Goal: Task Accomplishment & Management: Complete application form

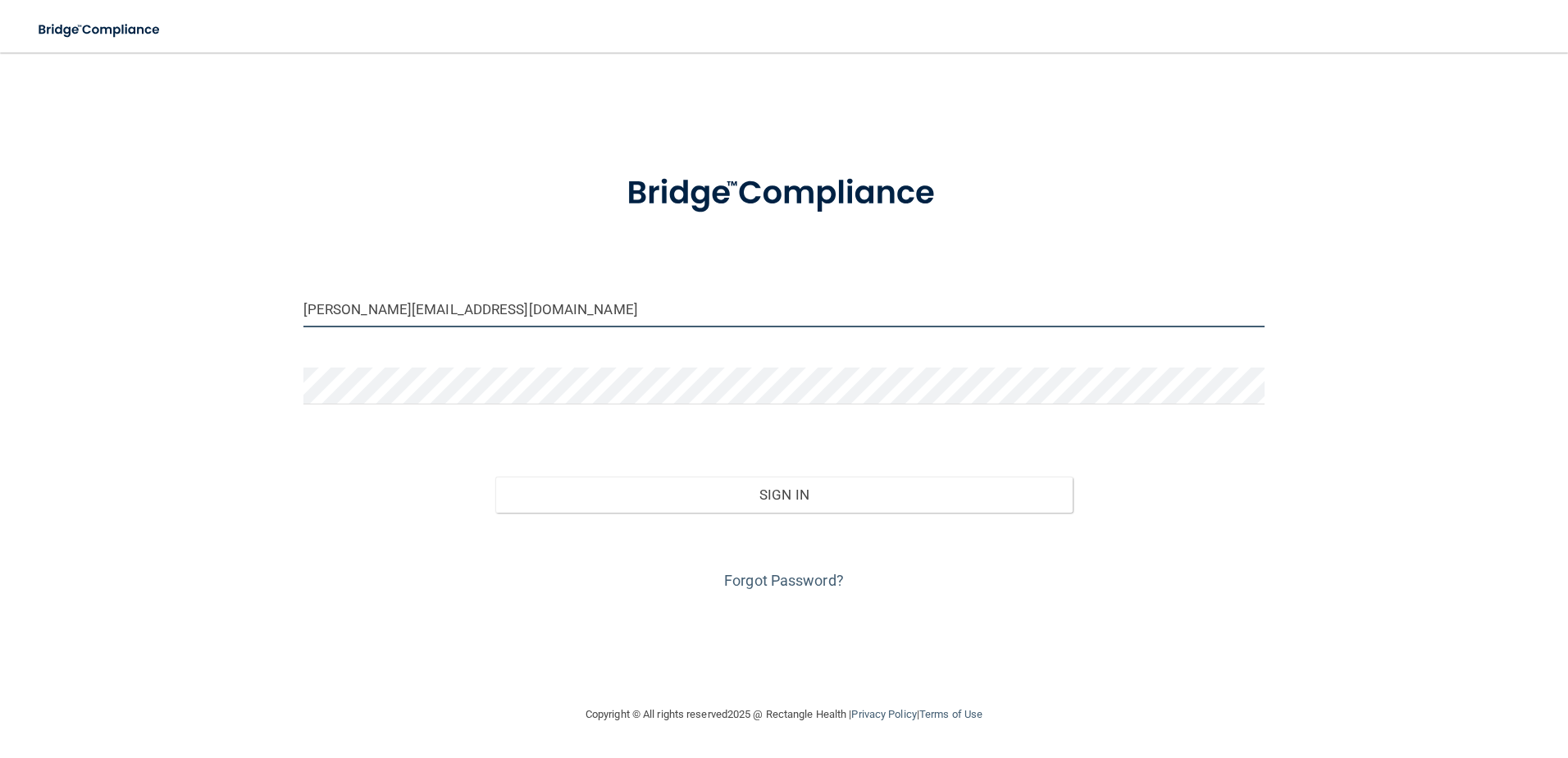
click at [335, 306] on input "ashley@brushdentalcolorado.com" at bounding box center [784, 308] width 962 height 37
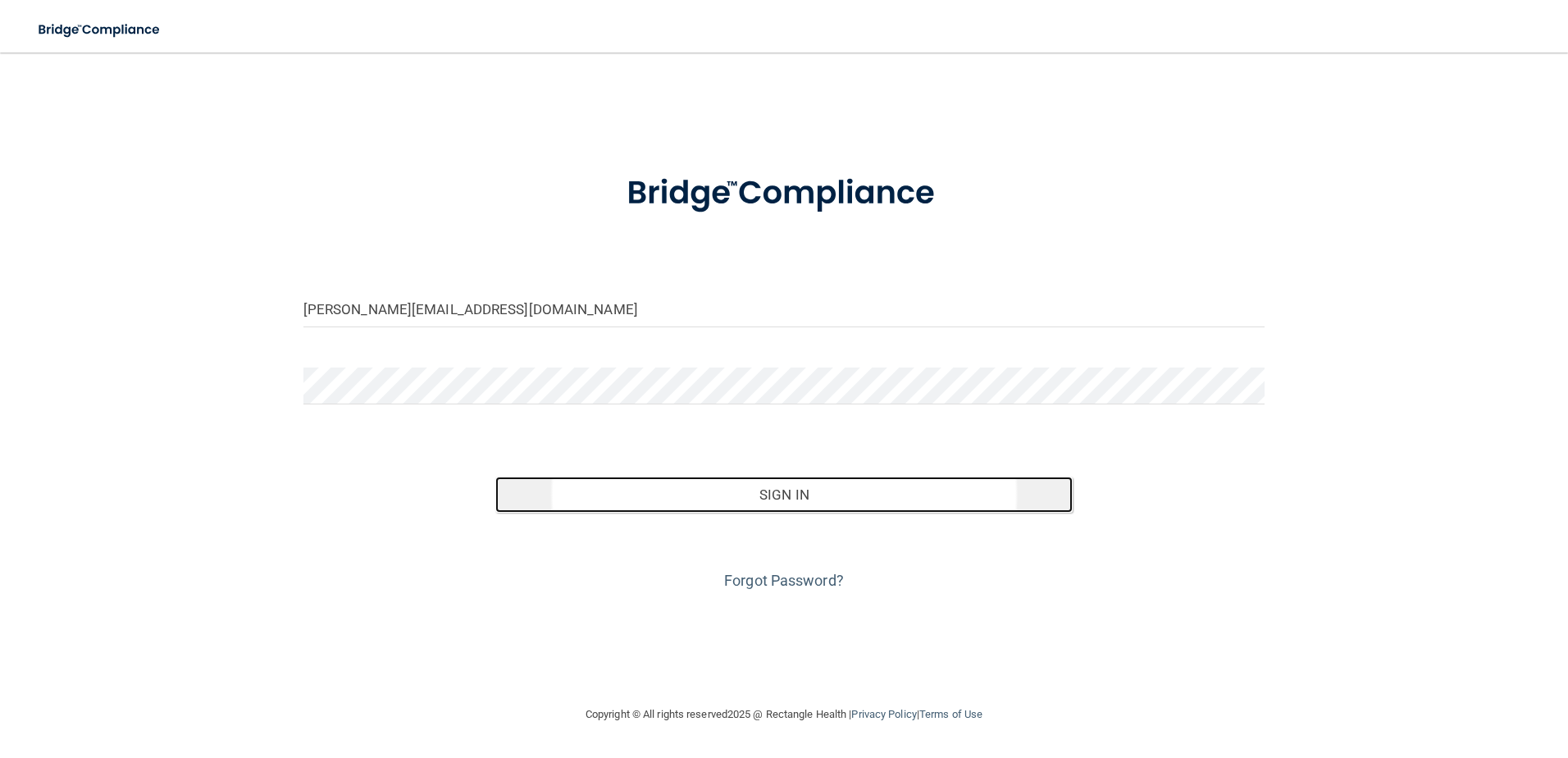
click at [776, 497] on button "Sign In" at bounding box center [784, 494] width 577 height 36
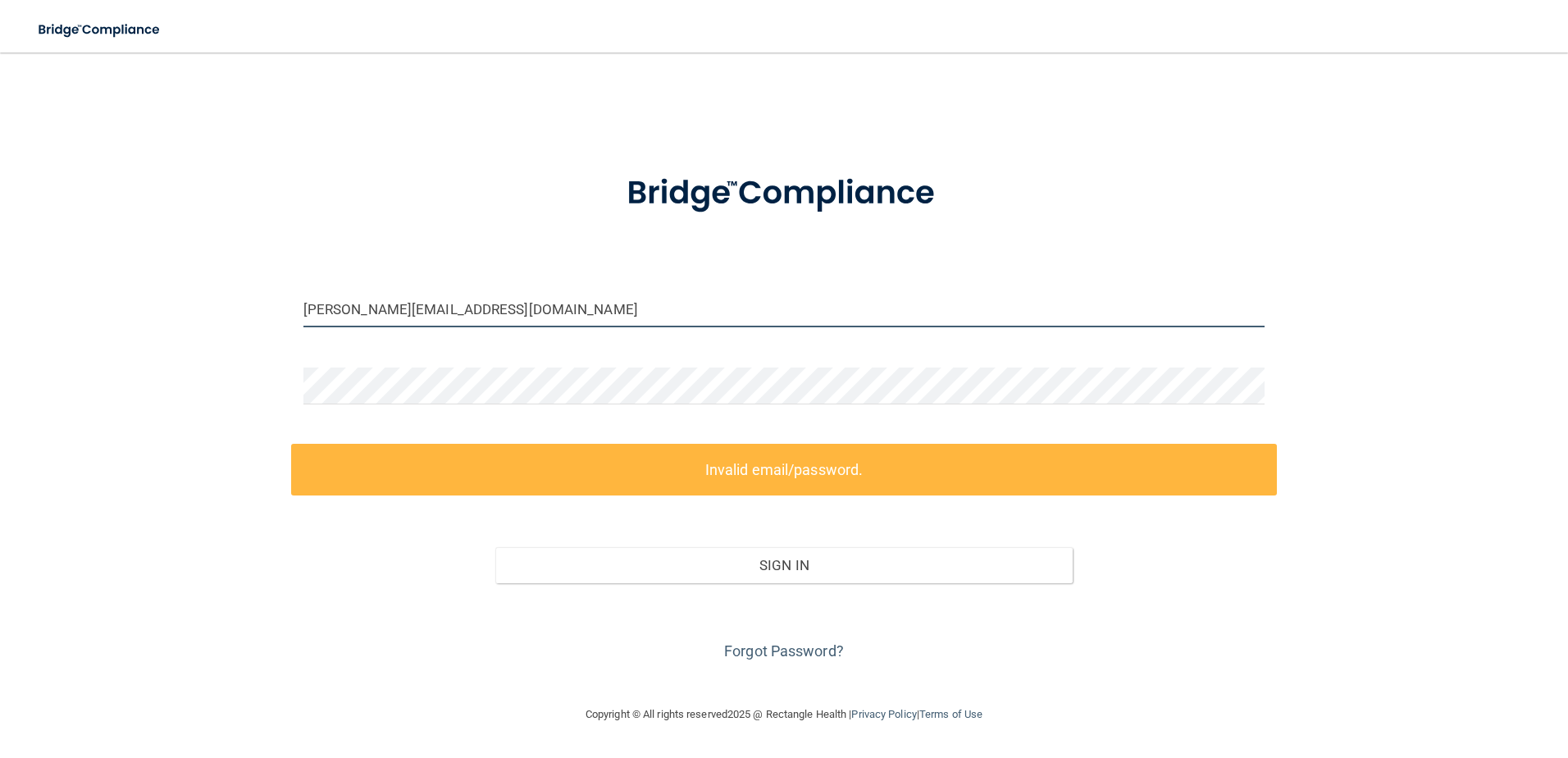
drag, startPoint x: 559, startPoint y: 303, endPoint x: 55, endPoint y: 252, distance: 506.6
click at [55, 252] on div "ROSA@brushdentalcolorado.com Invalid email/password. You don't have permission …" at bounding box center [784, 378] width 1503 height 619
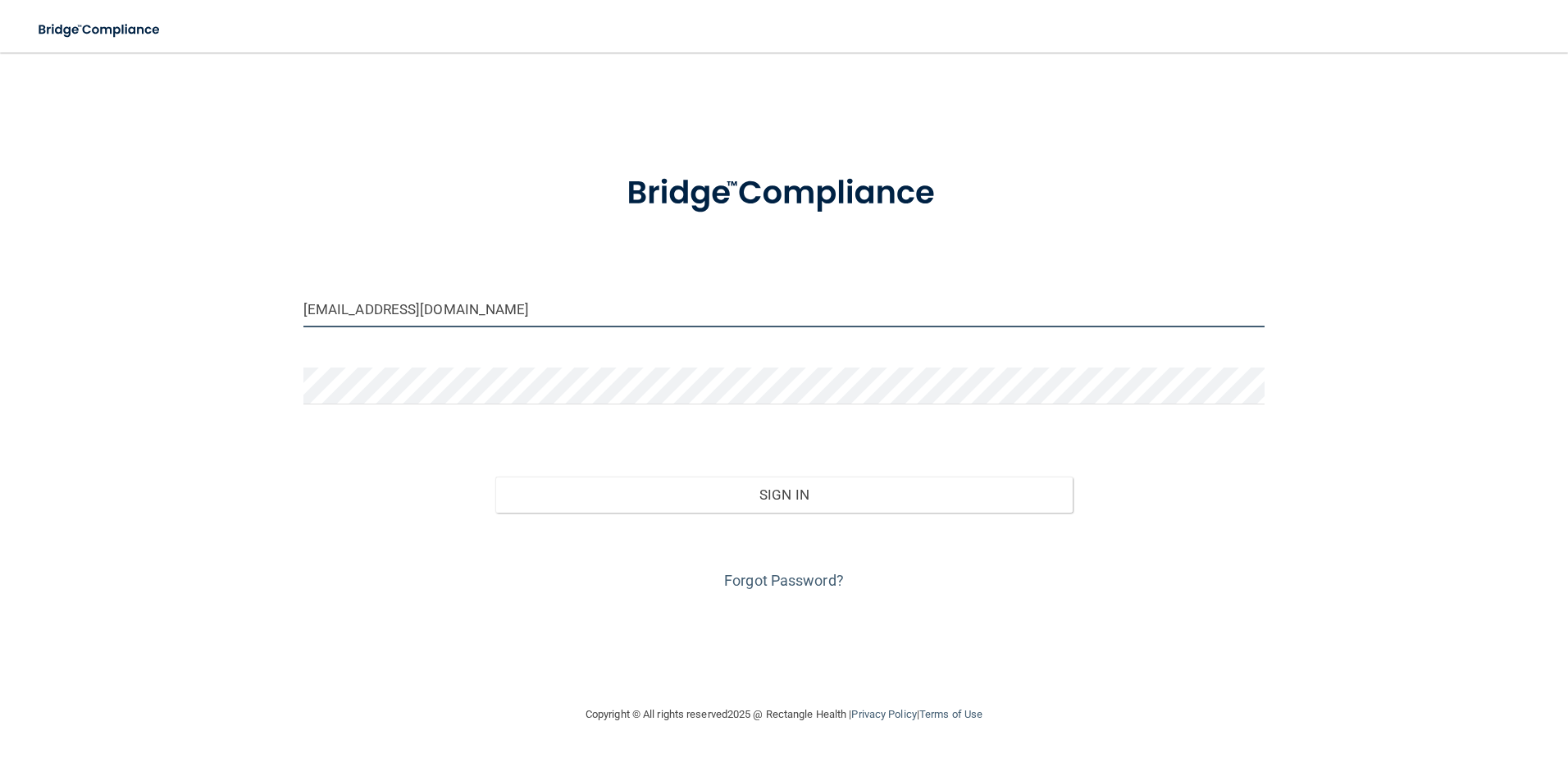
type input "[EMAIL_ADDRESS][DOMAIN_NAME]"
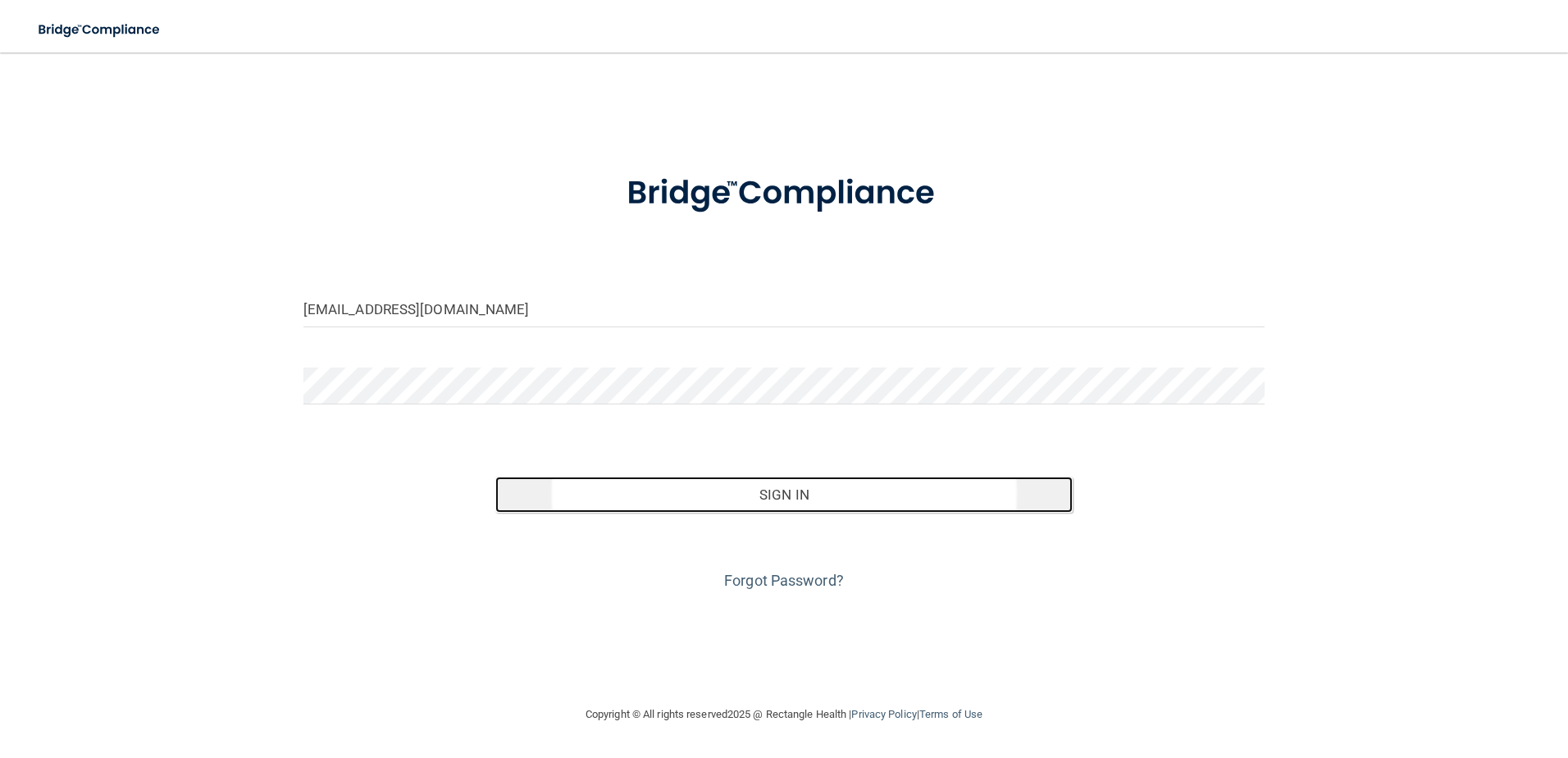
click at [810, 486] on button "Sign In" at bounding box center [784, 494] width 577 height 36
click at [684, 507] on button "Sign In" at bounding box center [784, 494] width 577 height 36
click at [728, 508] on button "Sign In" at bounding box center [784, 494] width 577 height 36
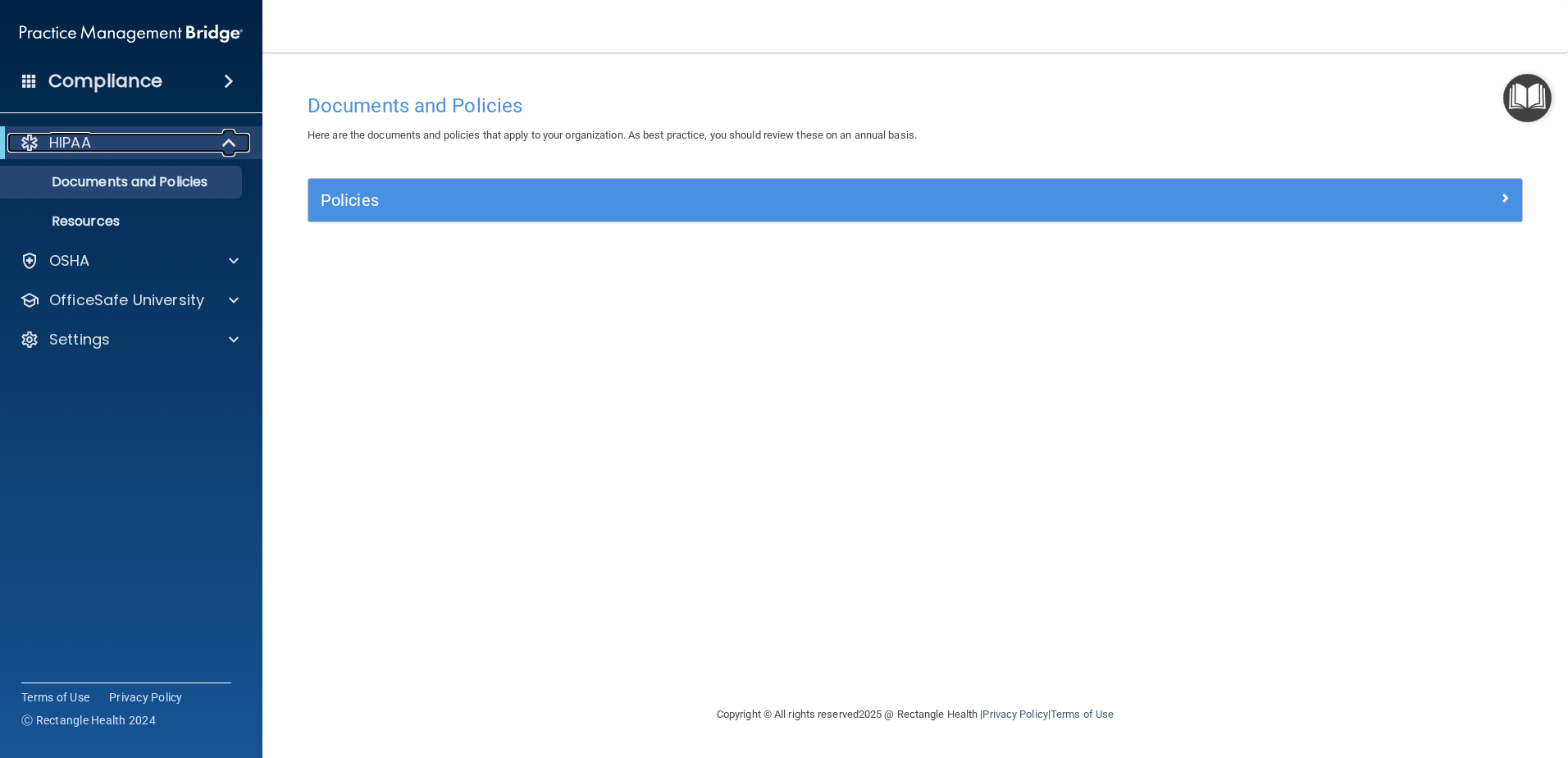
click at [138, 149] on div "HIPAA" at bounding box center [108, 143] width 203 height 20
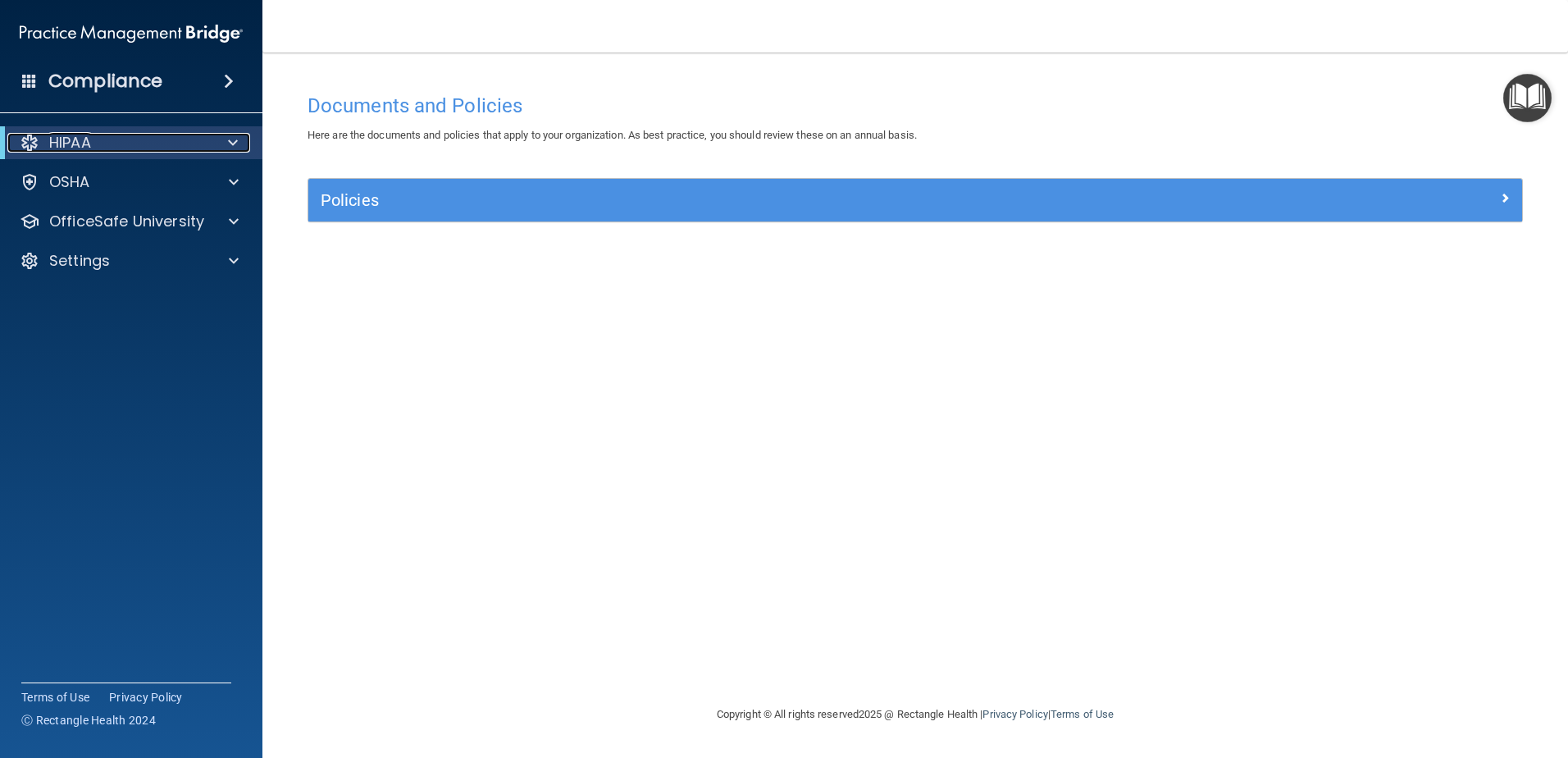
click at [138, 149] on div "HIPAA" at bounding box center [108, 143] width 203 height 20
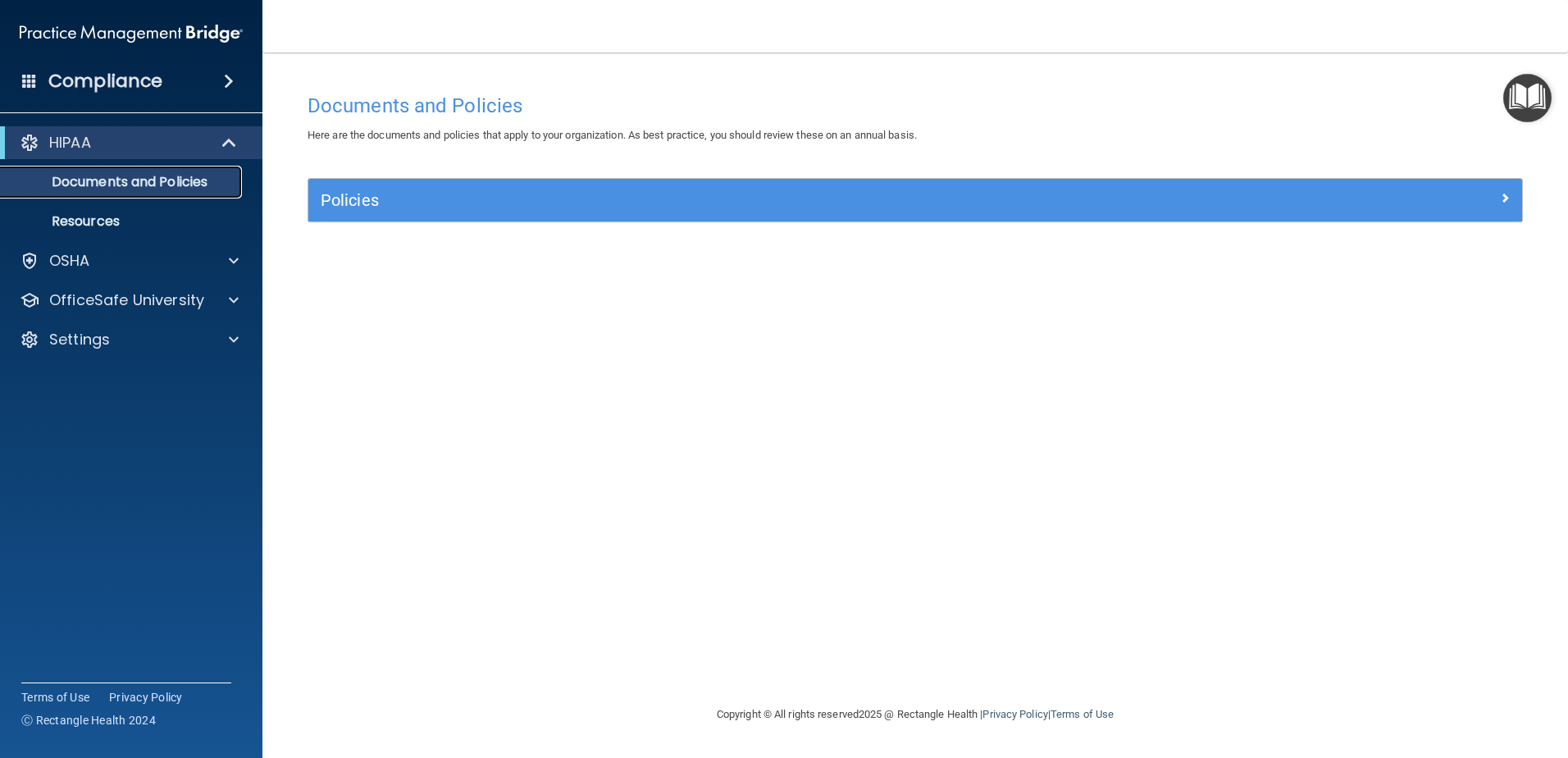
click at [160, 180] on p "Documents and Policies" at bounding box center [122, 182] width 224 height 16
click at [1013, 231] on div "Policies Select All (Unselect 0) Unselect All Print Selected (0) Acceptable Use…" at bounding box center [916, 209] width 1240 height 63
click at [1014, 219] on div "Policies" at bounding box center [915, 200] width 1214 height 43
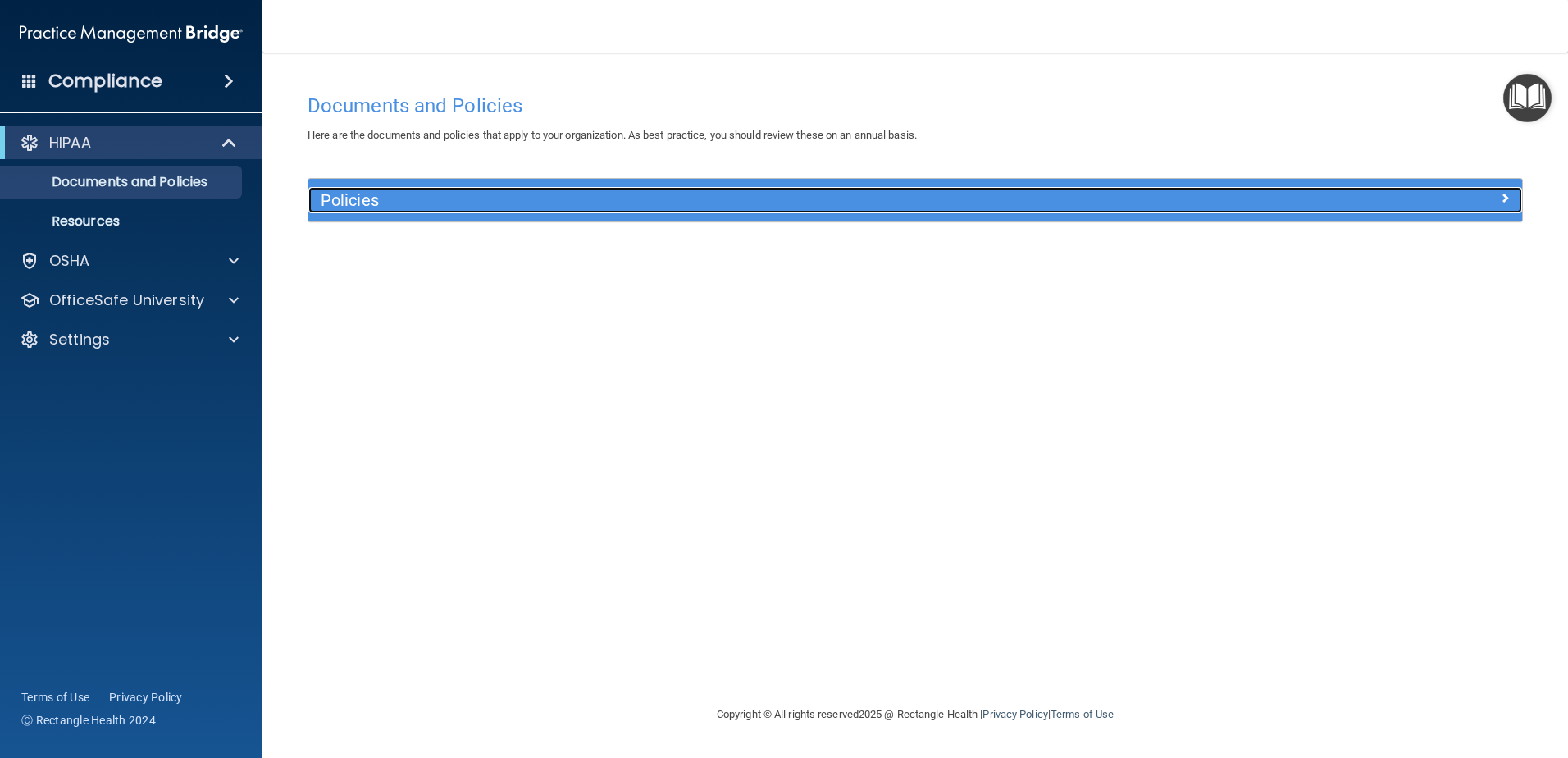
click at [1014, 198] on h5 "Policies" at bounding box center [764, 200] width 886 height 18
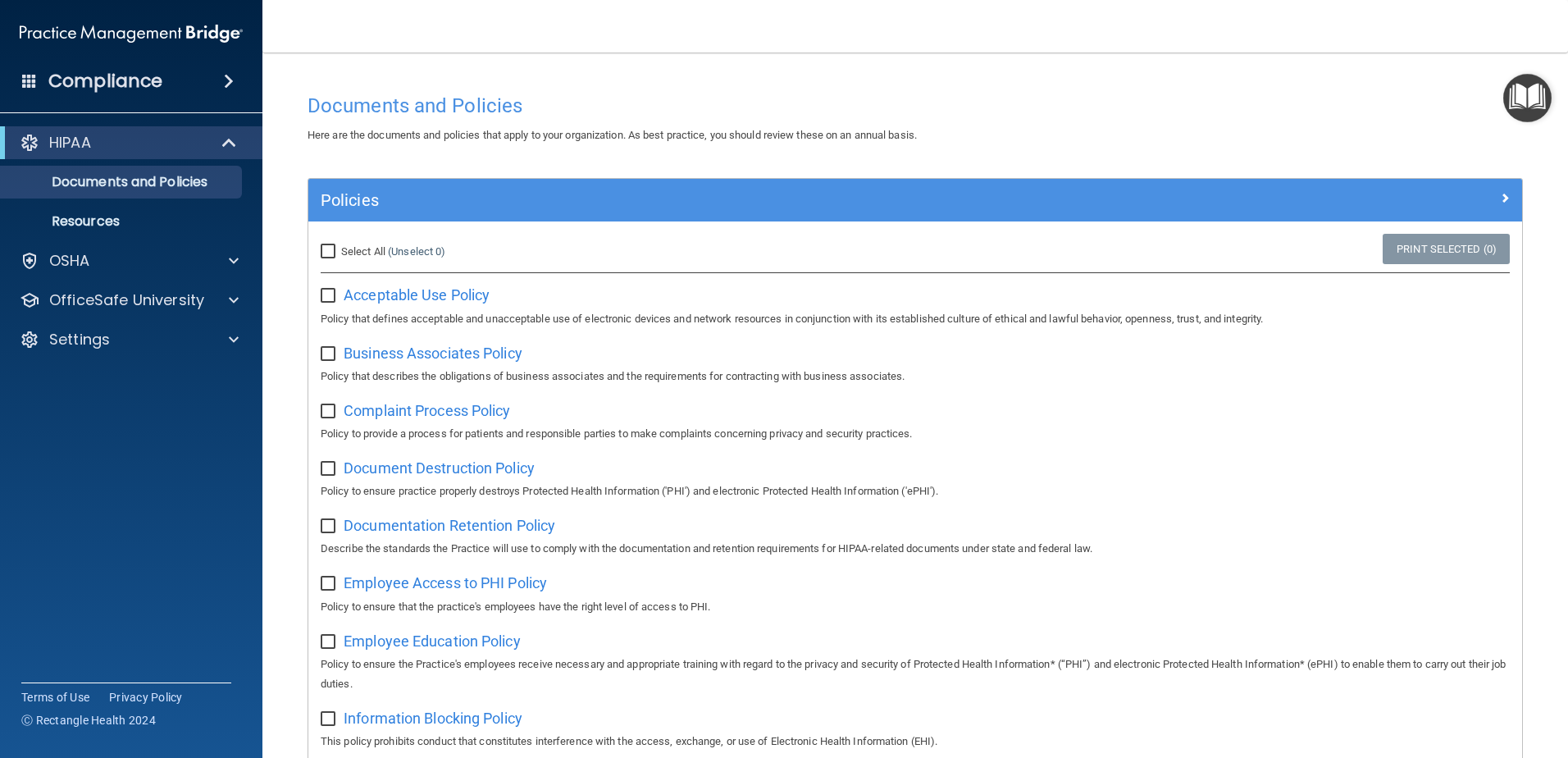
click at [333, 249] on input "Select All (Unselect 0) Unselect All" at bounding box center [330, 252] width 19 height 13
checkbox input "true"
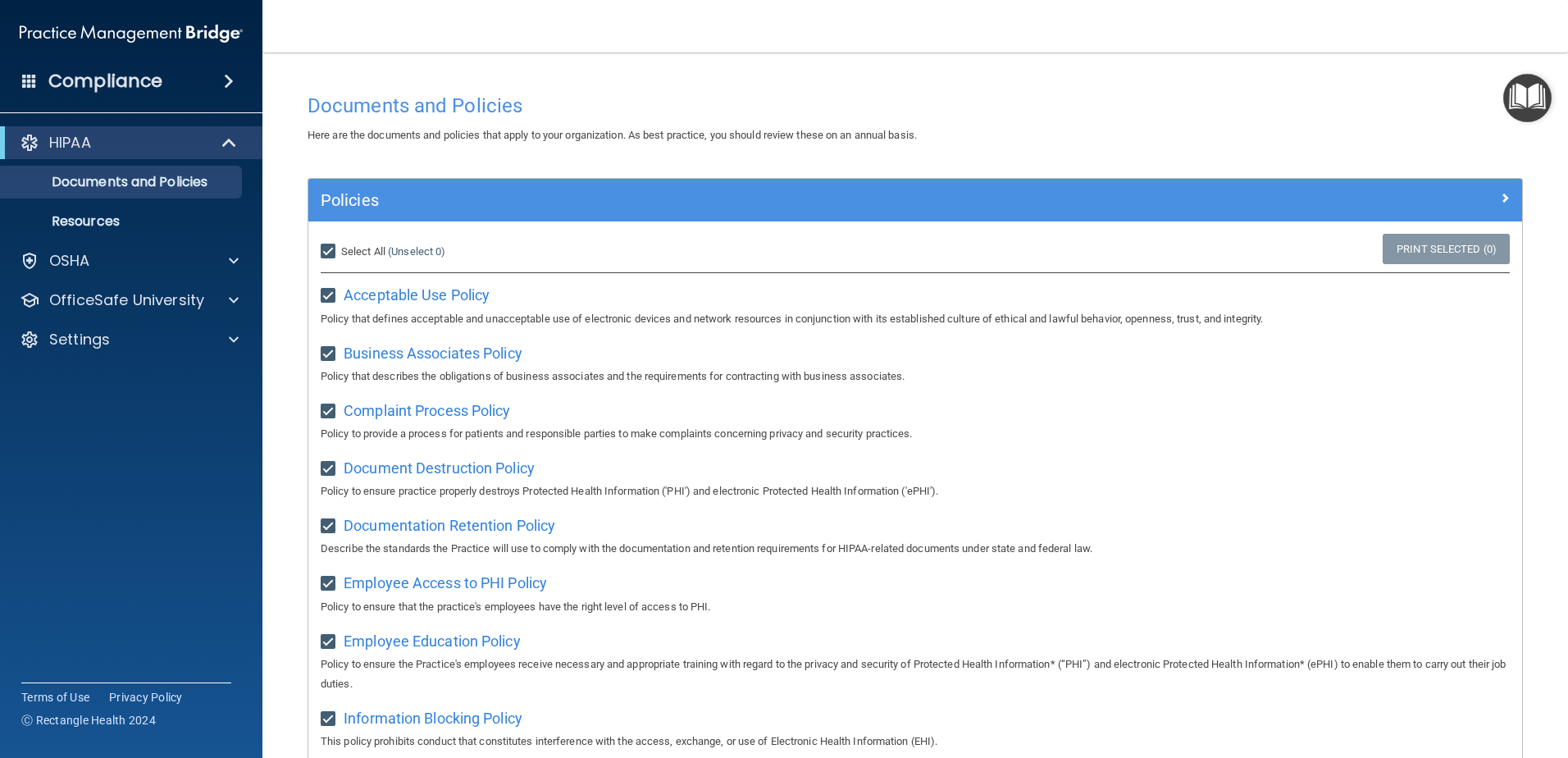
checkbox input "true"
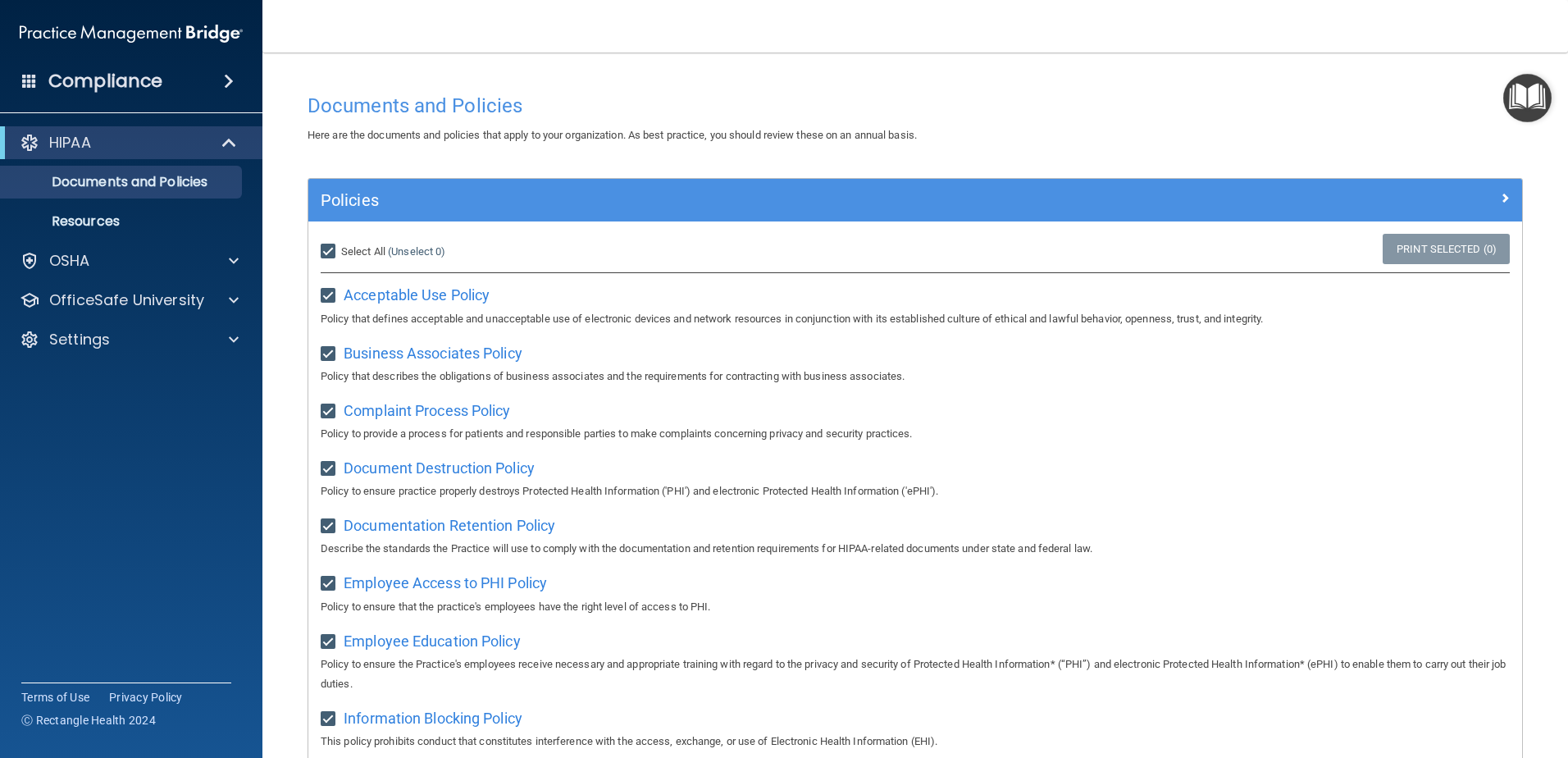
checkbox input "true"
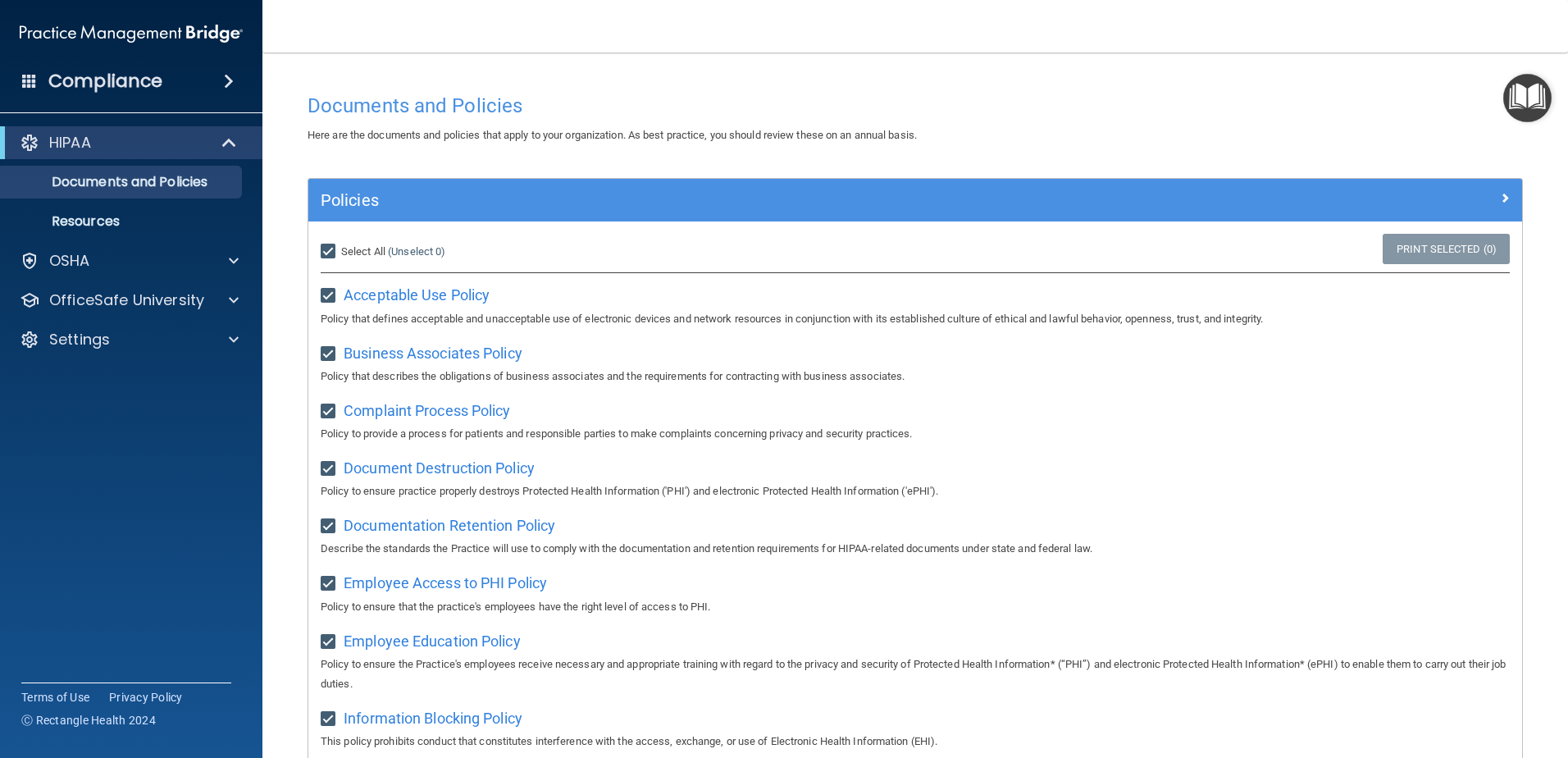
checkbox input "true"
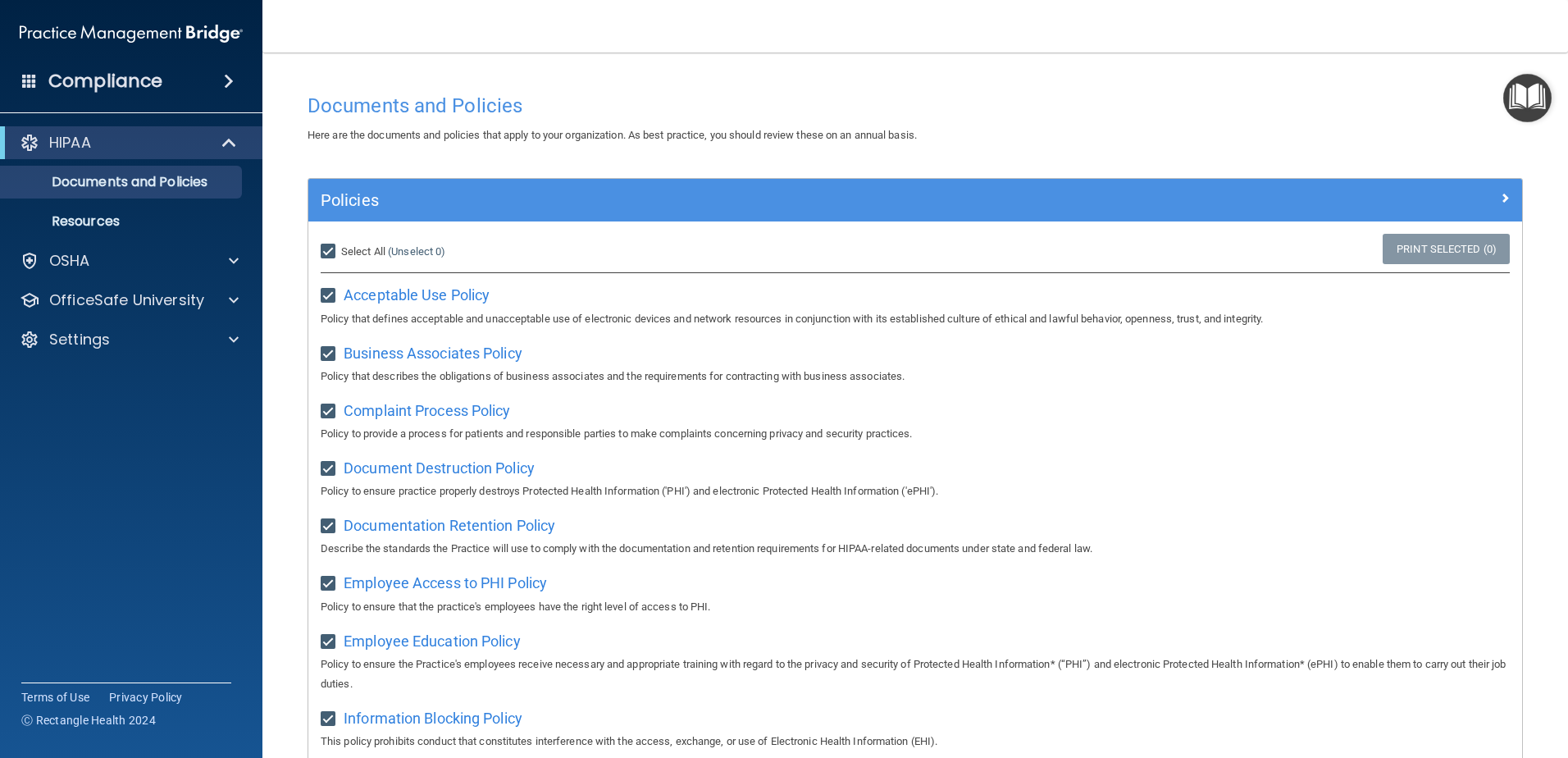
checkbox input "true"
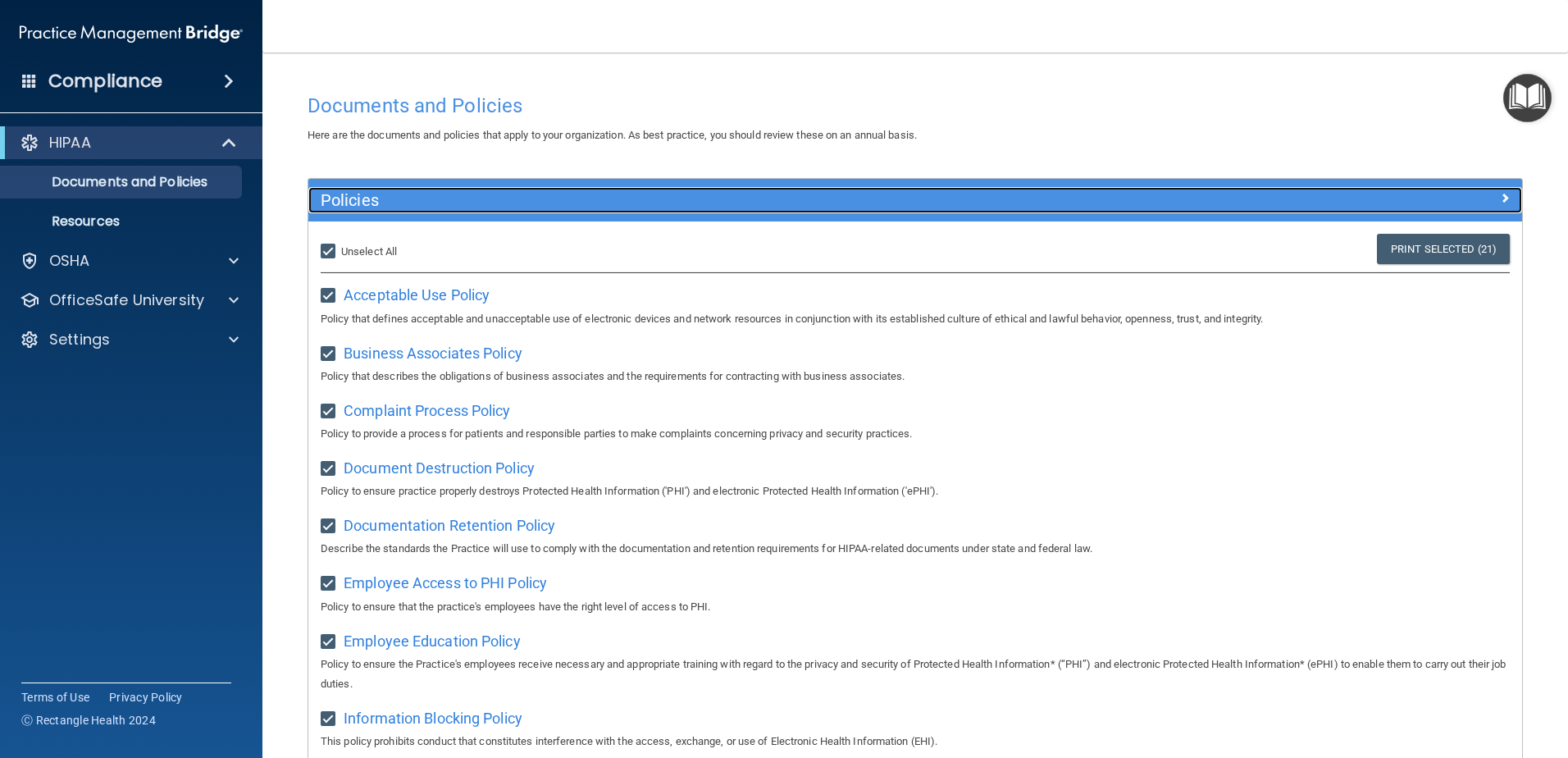
click at [1480, 197] on div at bounding box center [1371, 197] width 304 height 20
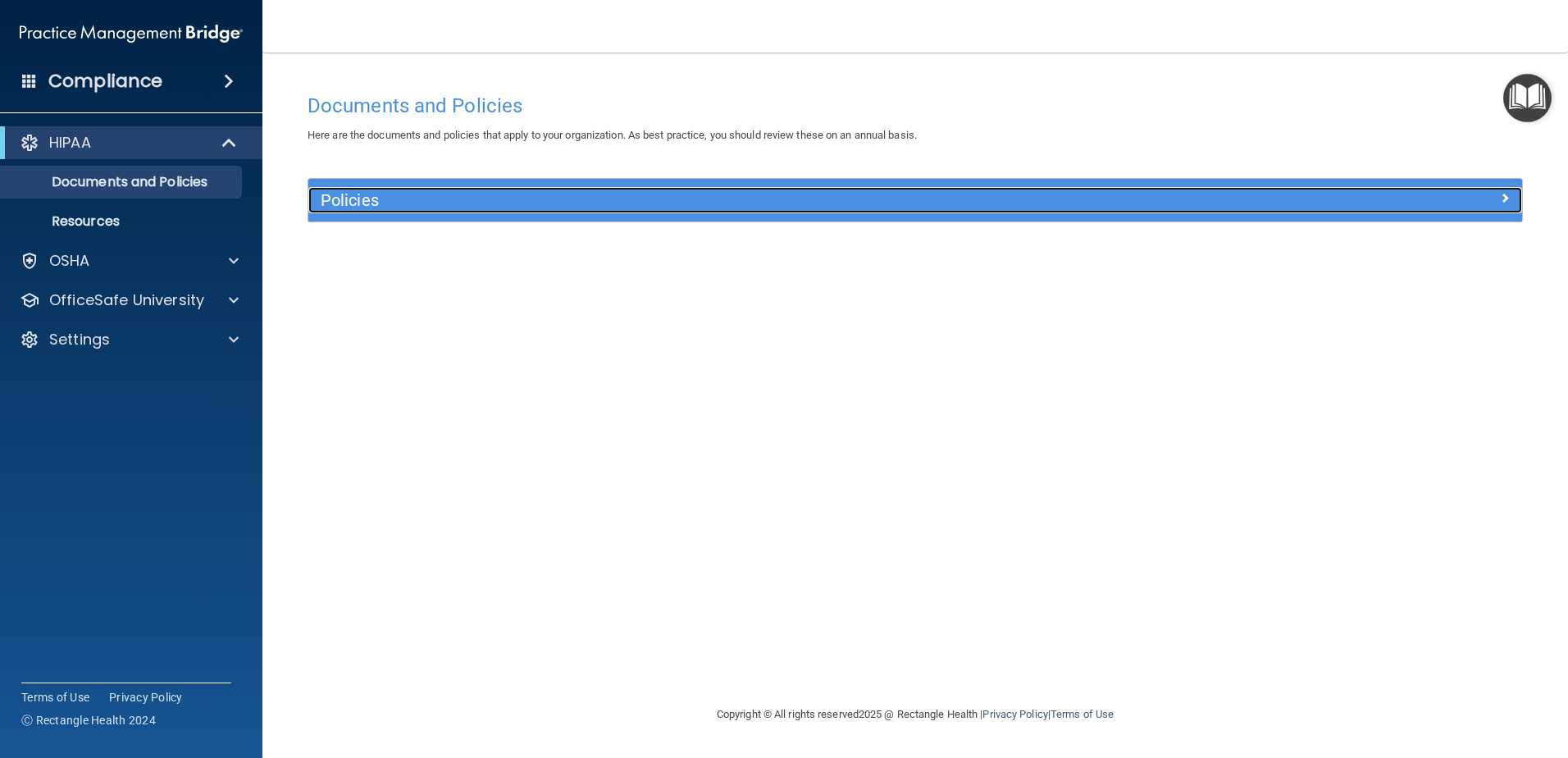
click at [1480, 197] on div at bounding box center [1371, 197] width 304 height 20
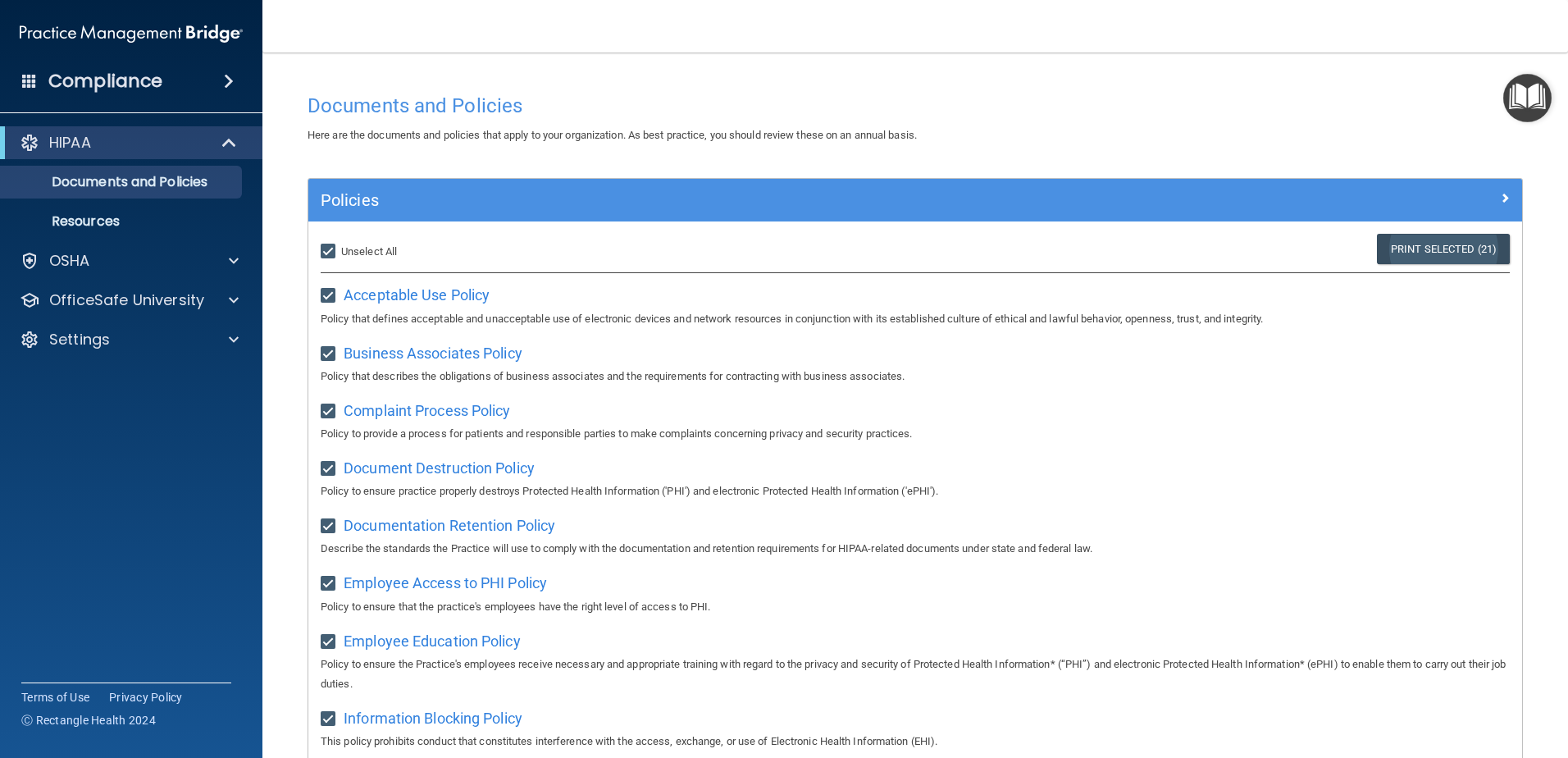
click at [1397, 250] on link "Print Selected (21)" at bounding box center [1443, 249] width 133 height 30
click at [337, 245] on label "Select All (Unselect 21) Unselect All" at bounding box center [358, 252] width 76 height 20
click at [337, 246] on input "Select All (Unselect 21) Unselect All" at bounding box center [330, 252] width 19 height 13
checkbox input "false"
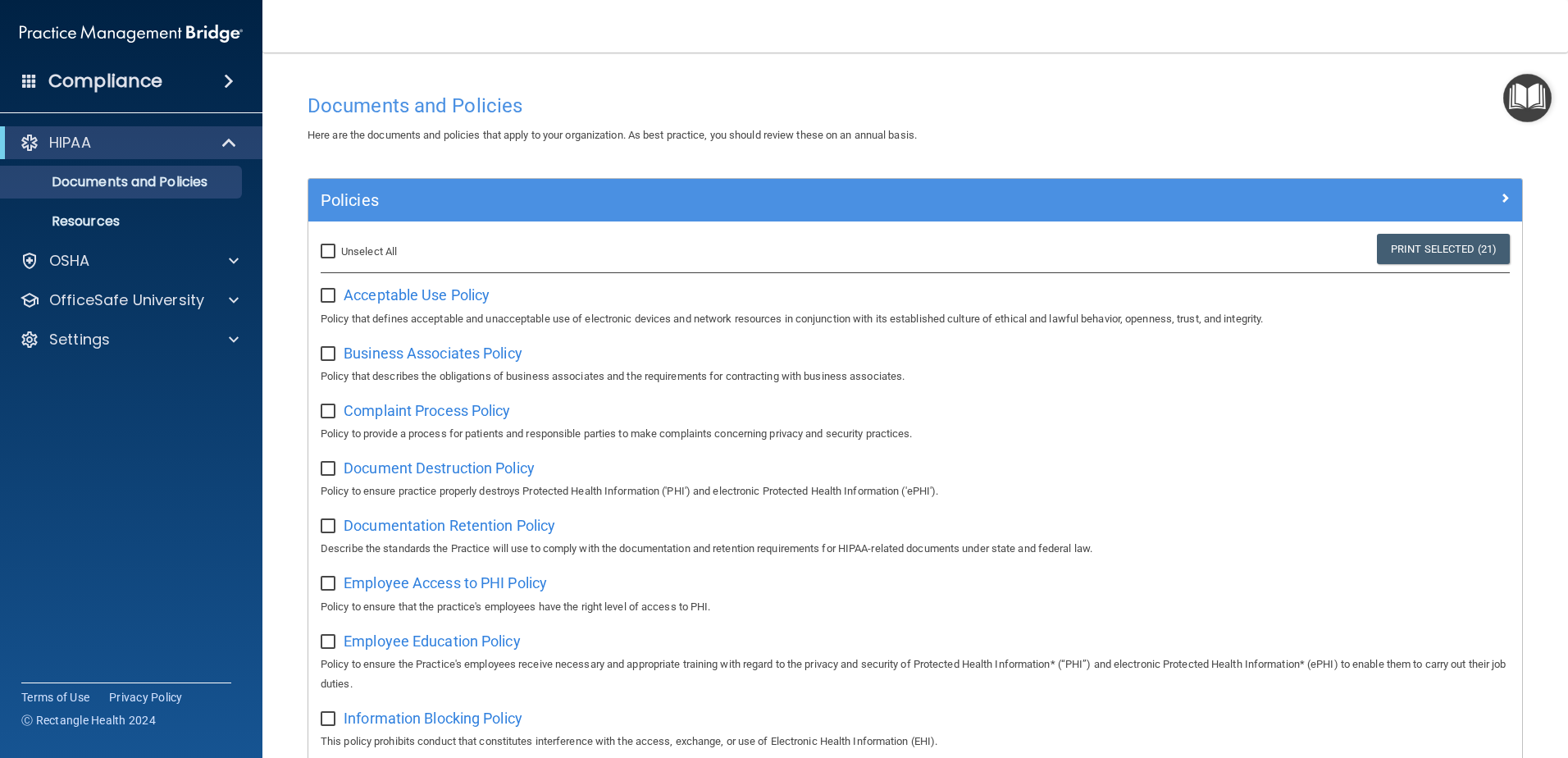
checkbox input "false"
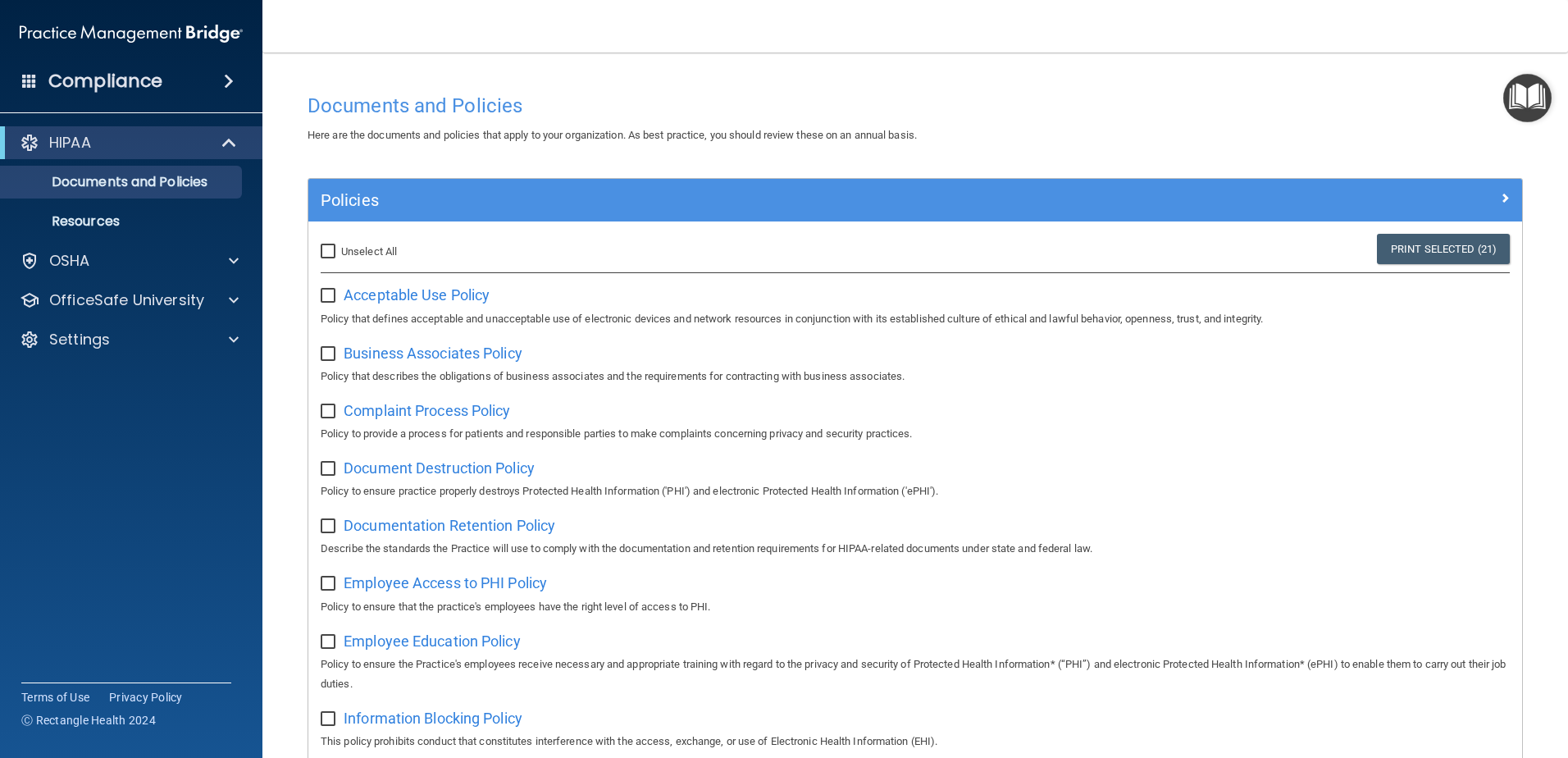
checkbox input "false"
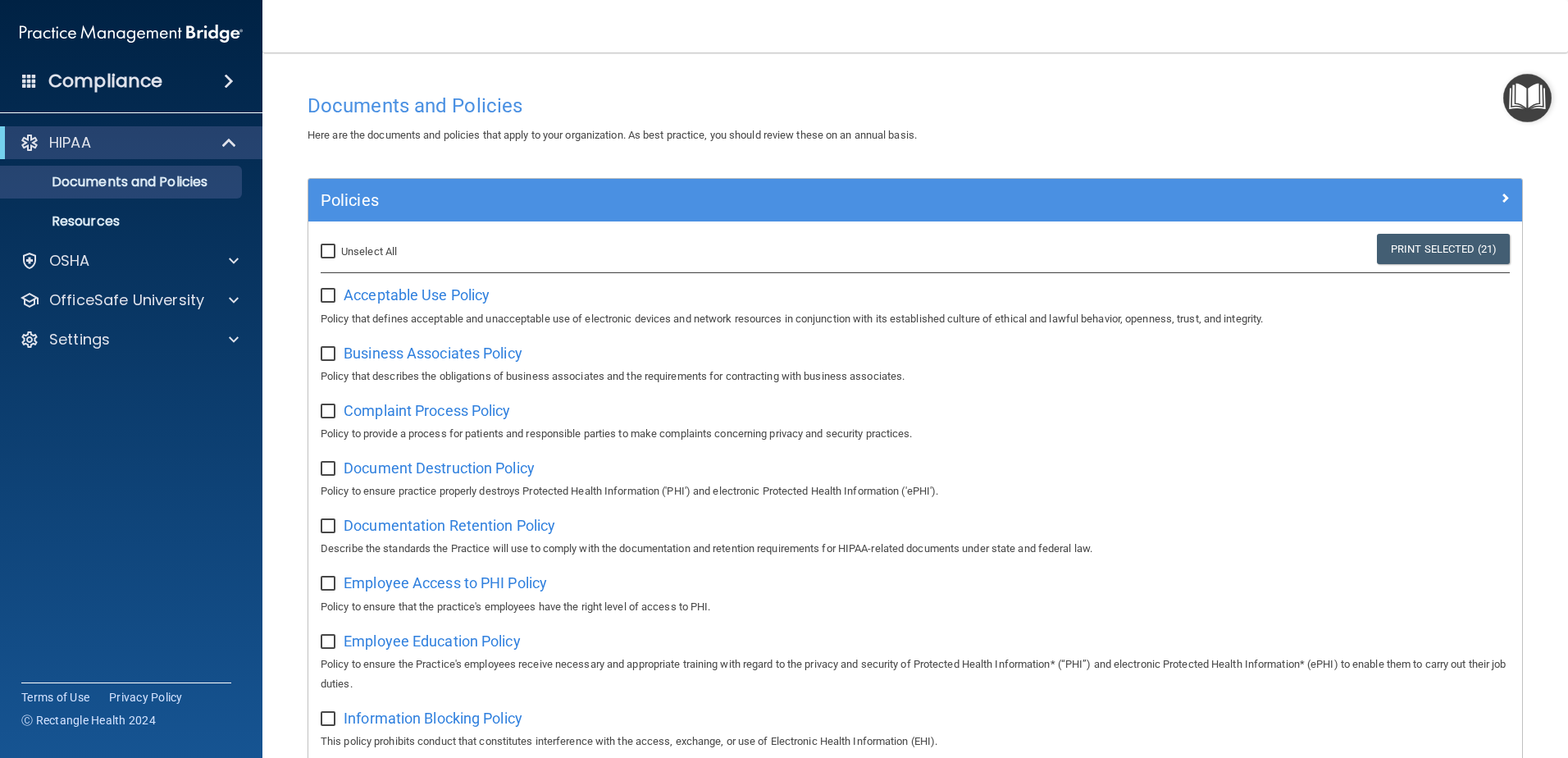
checkbox input "false"
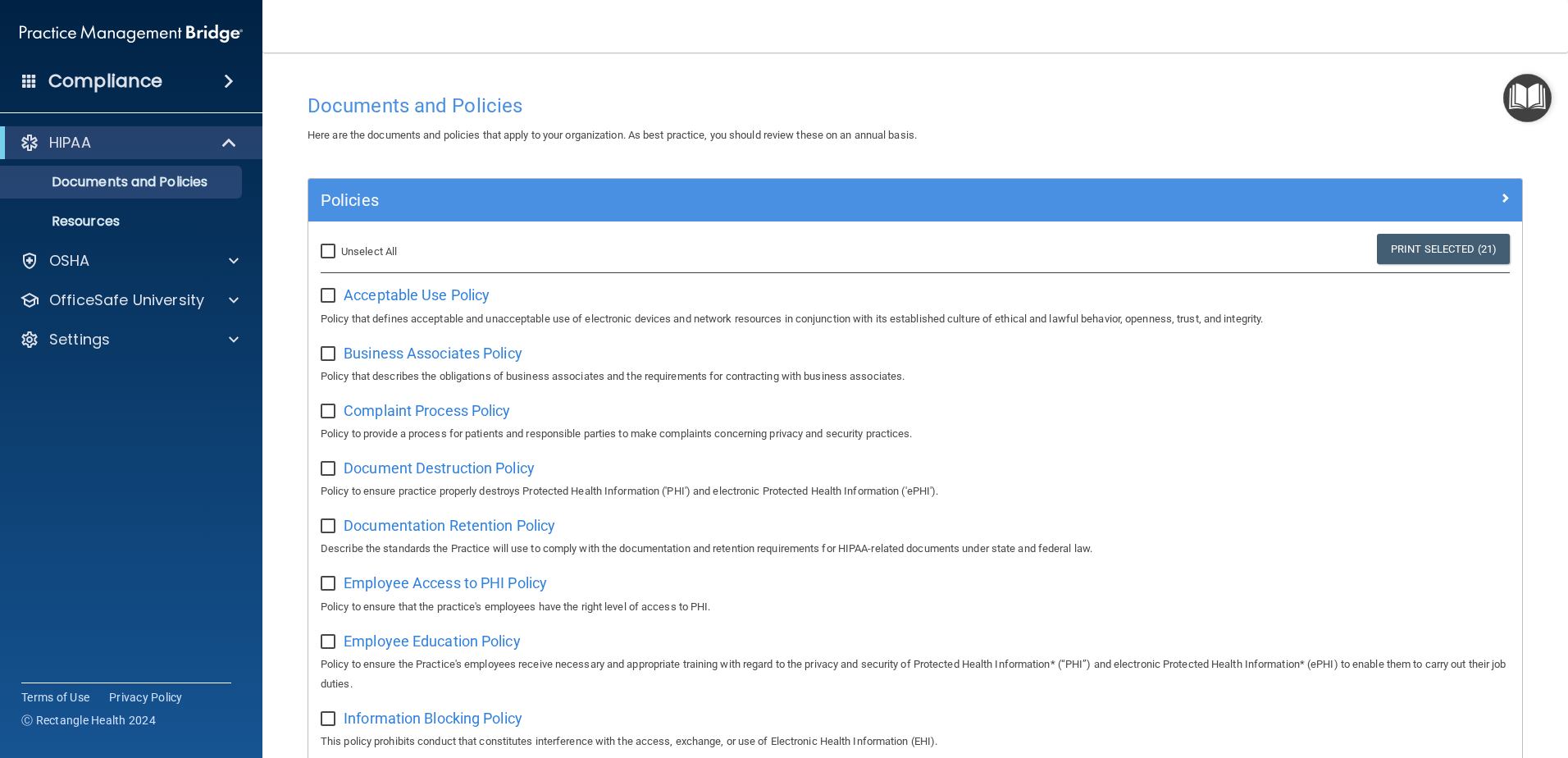
checkbox input "false"
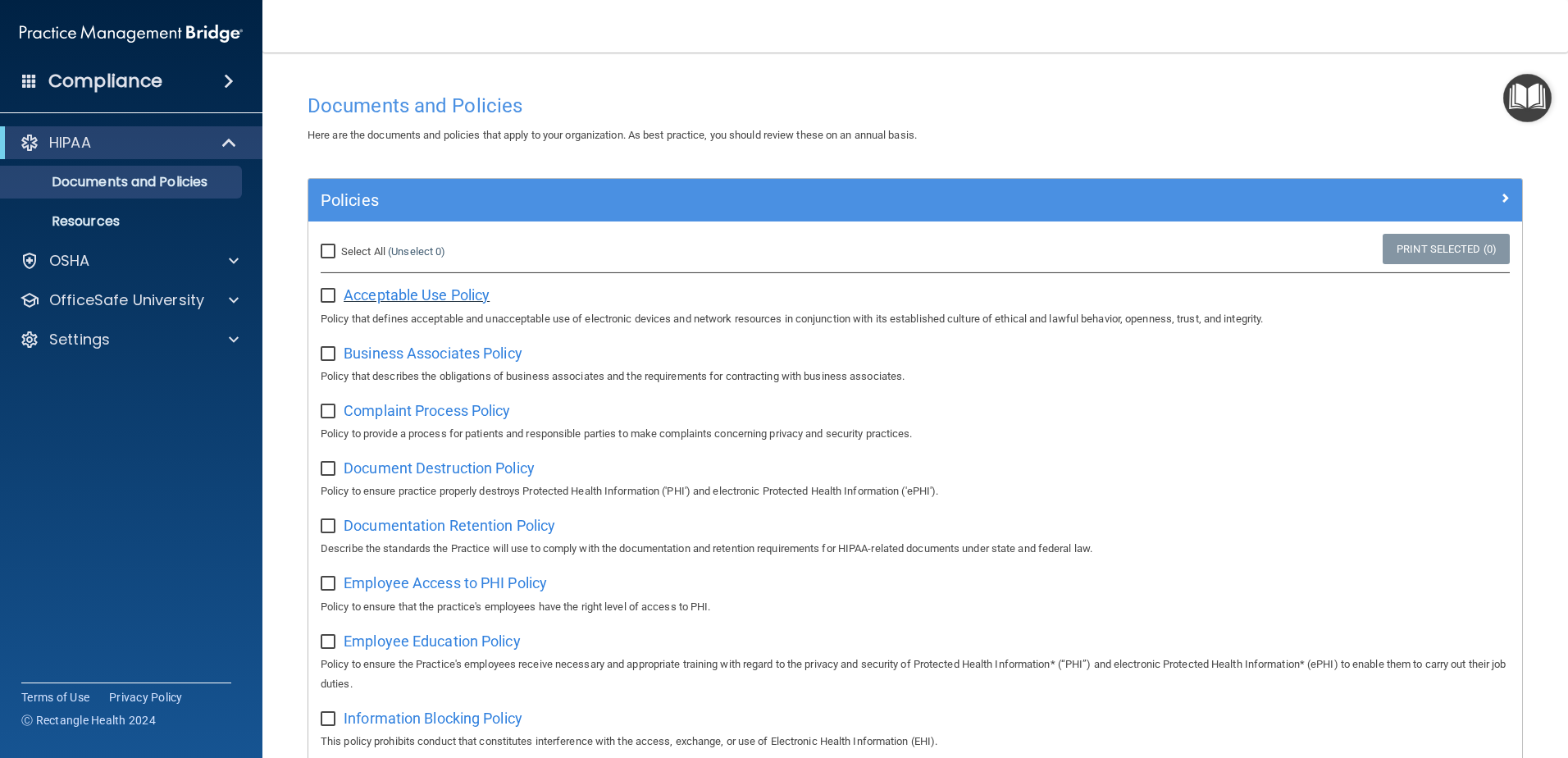
click at [396, 303] on span "Acceptable Use Policy" at bounding box center [416, 294] width 146 height 17
click at [115, 214] on p "Resources" at bounding box center [122, 222] width 224 height 16
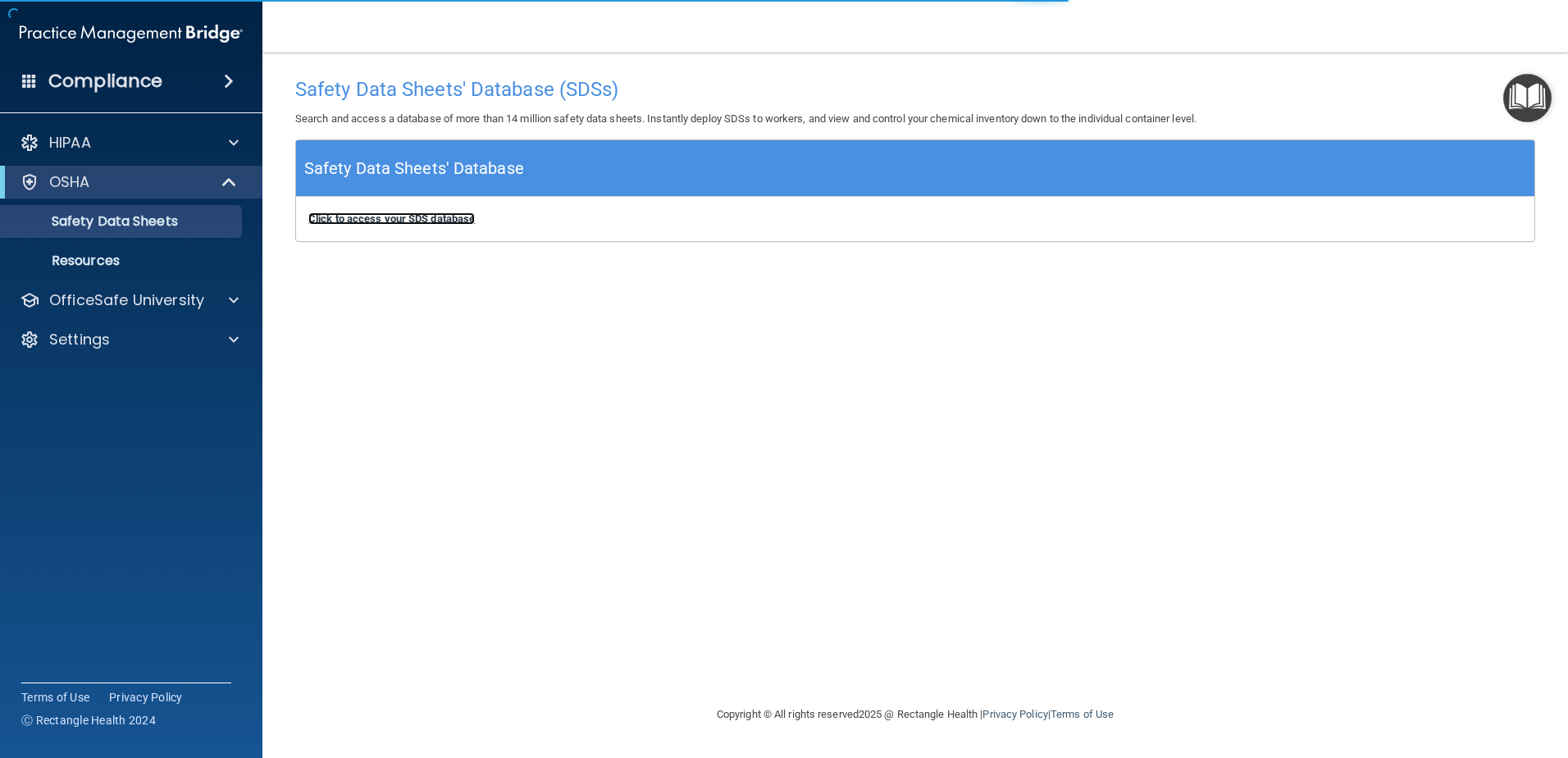
click at [388, 216] on b "Click to access your SDS database" at bounding box center [391, 219] width 166 height 13
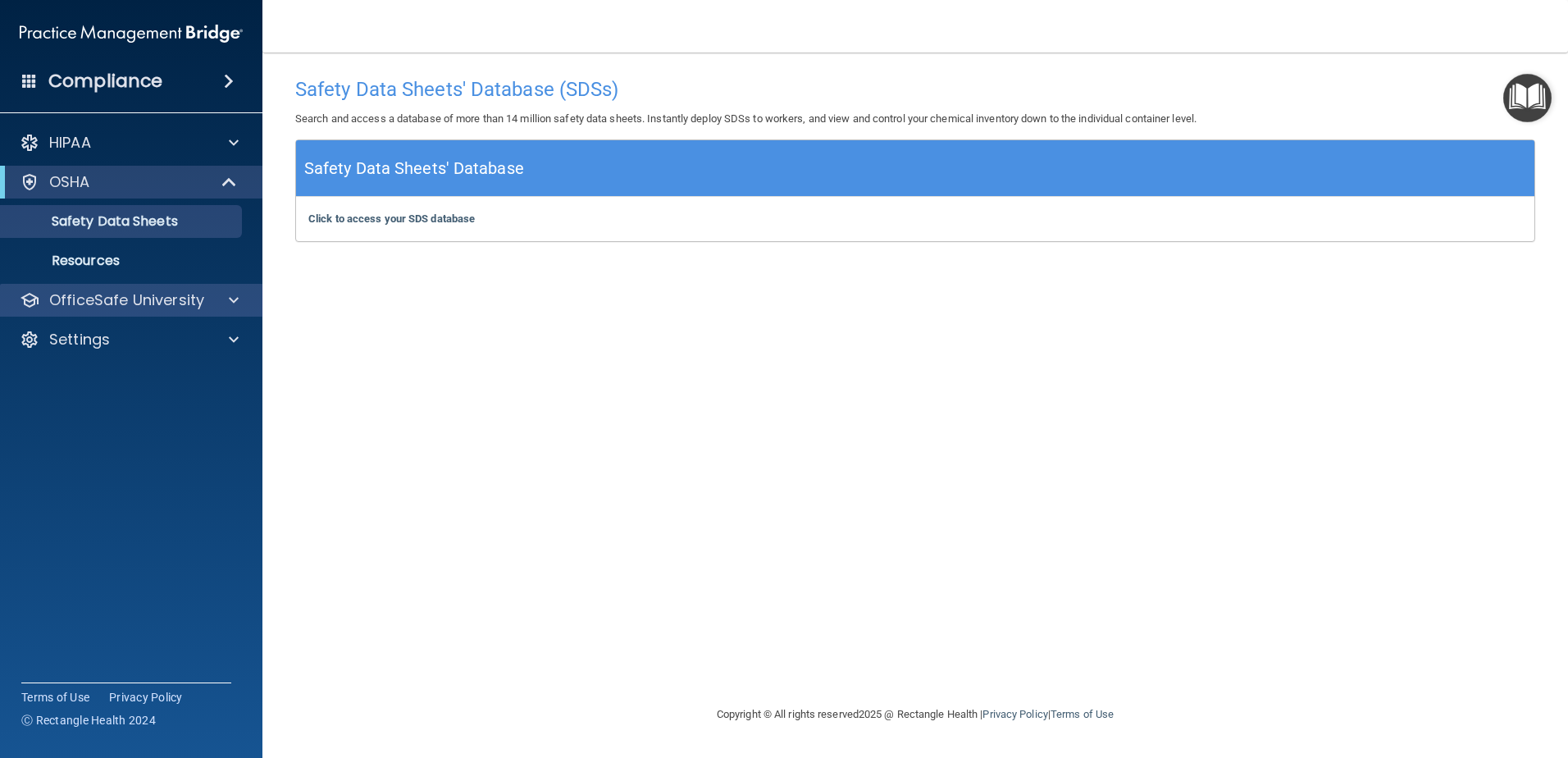
click at [212, 290] on div "OfficeSafe University" at bounding box center [131, 300] width 264 height 33
click at [228, 298] on div at bounding box center [231, 300] width 41 height 20
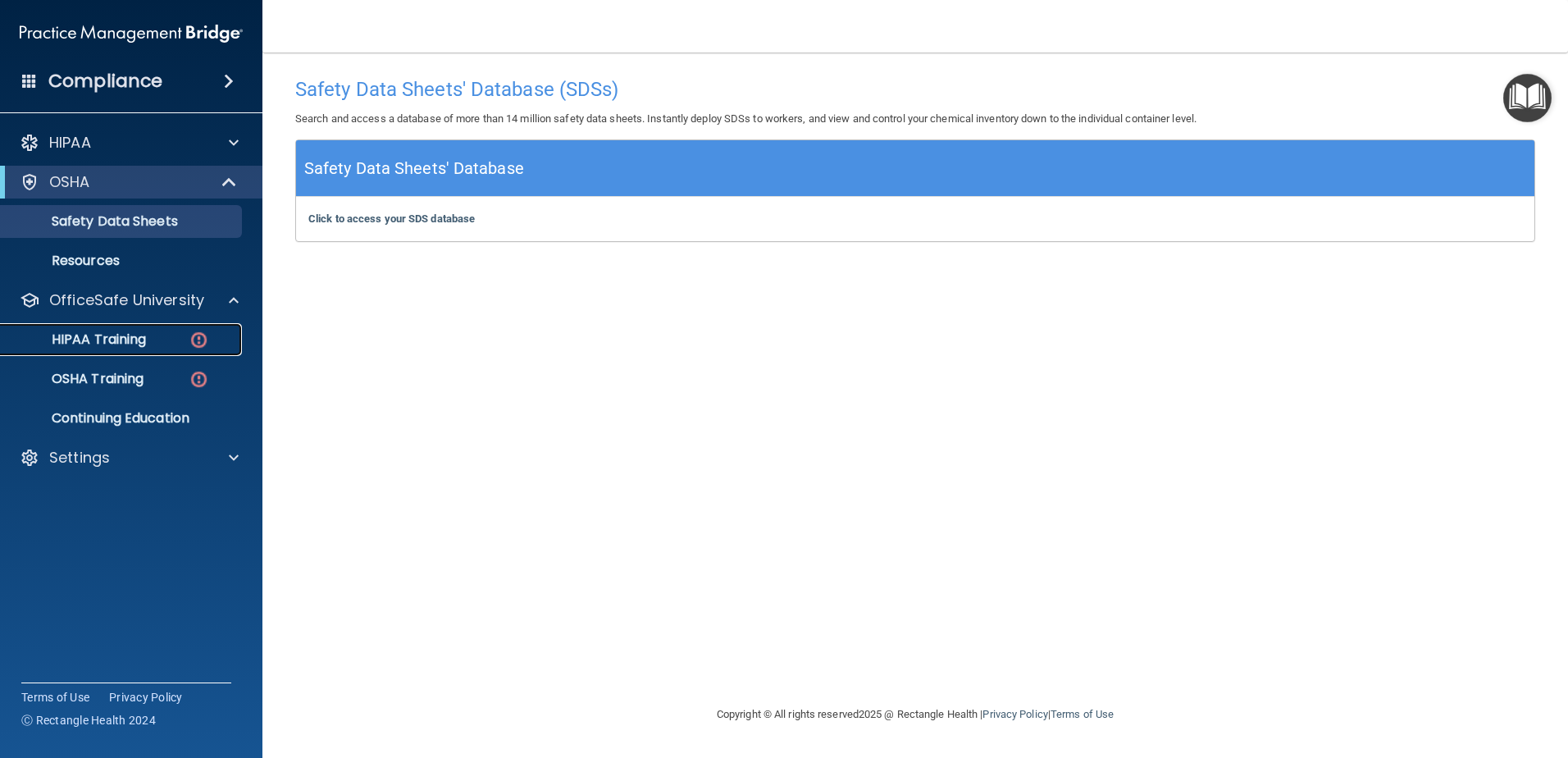
click at [114, 350] on link "HIPAA Training" at bounding box center [113, 340] width 258 height 33
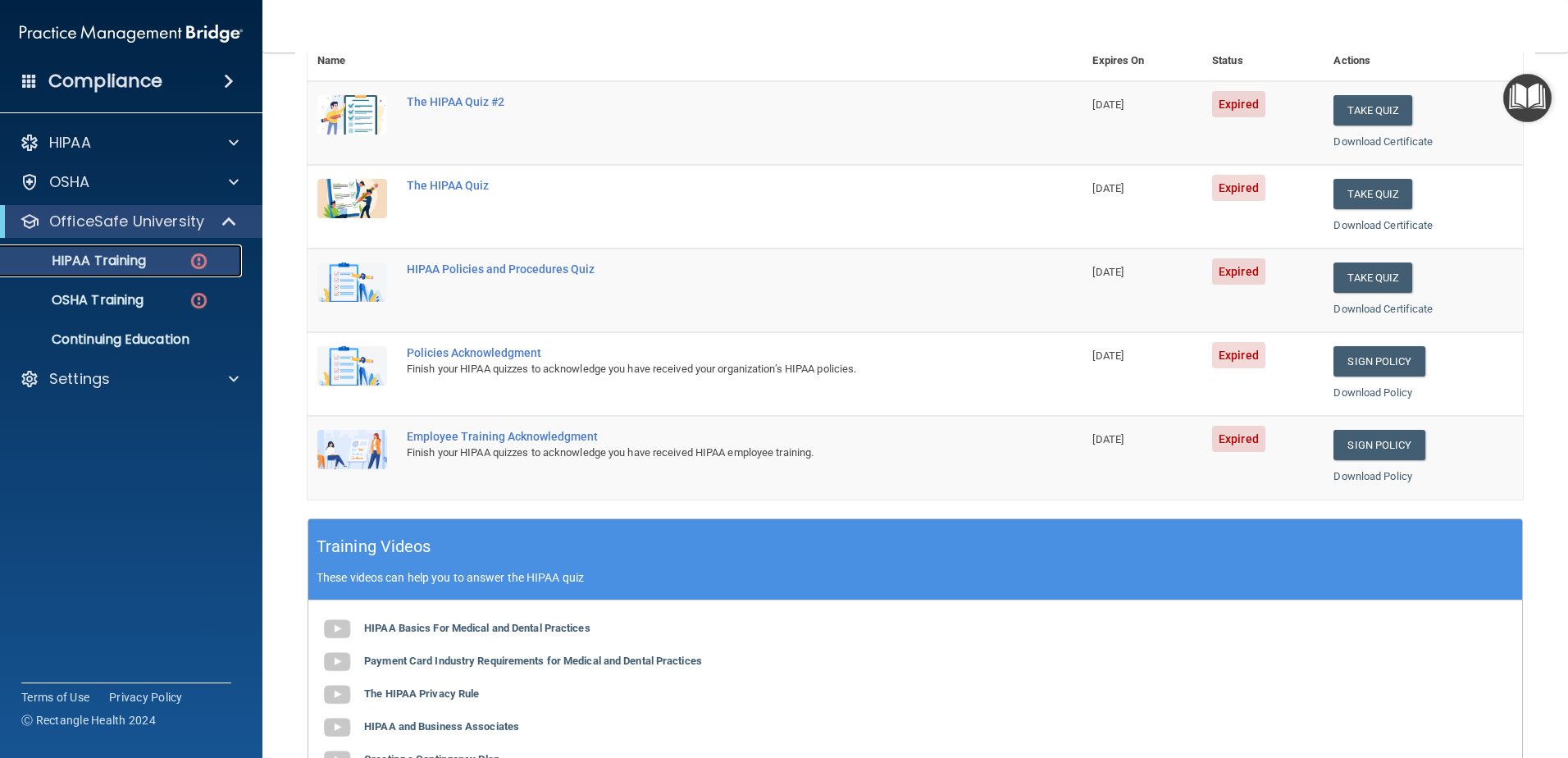
scroll to position [246, 0]
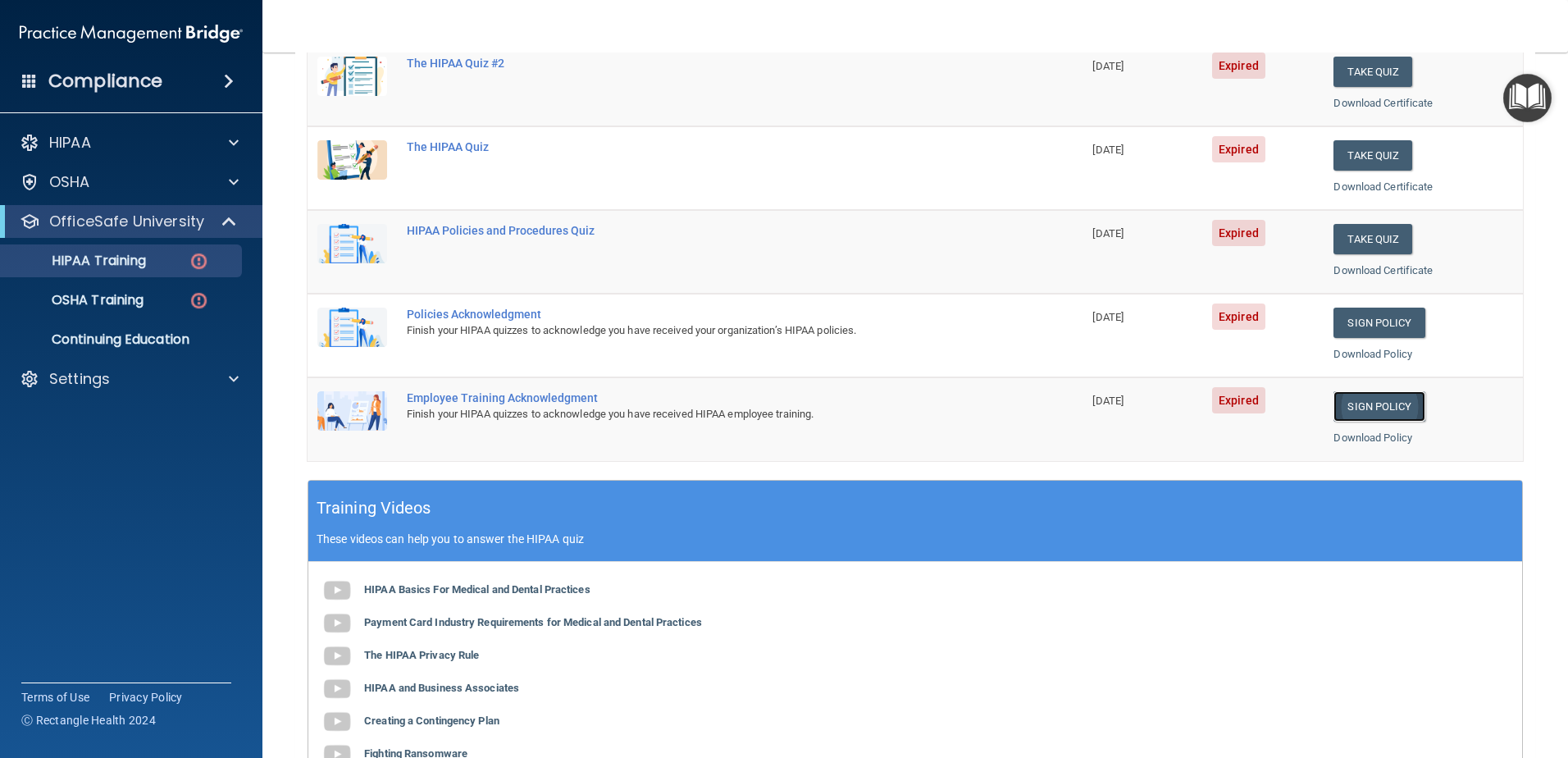
click at [1367, 412] on link "Sign Policy" at bounding box center [1379, 407] width 91 height 30
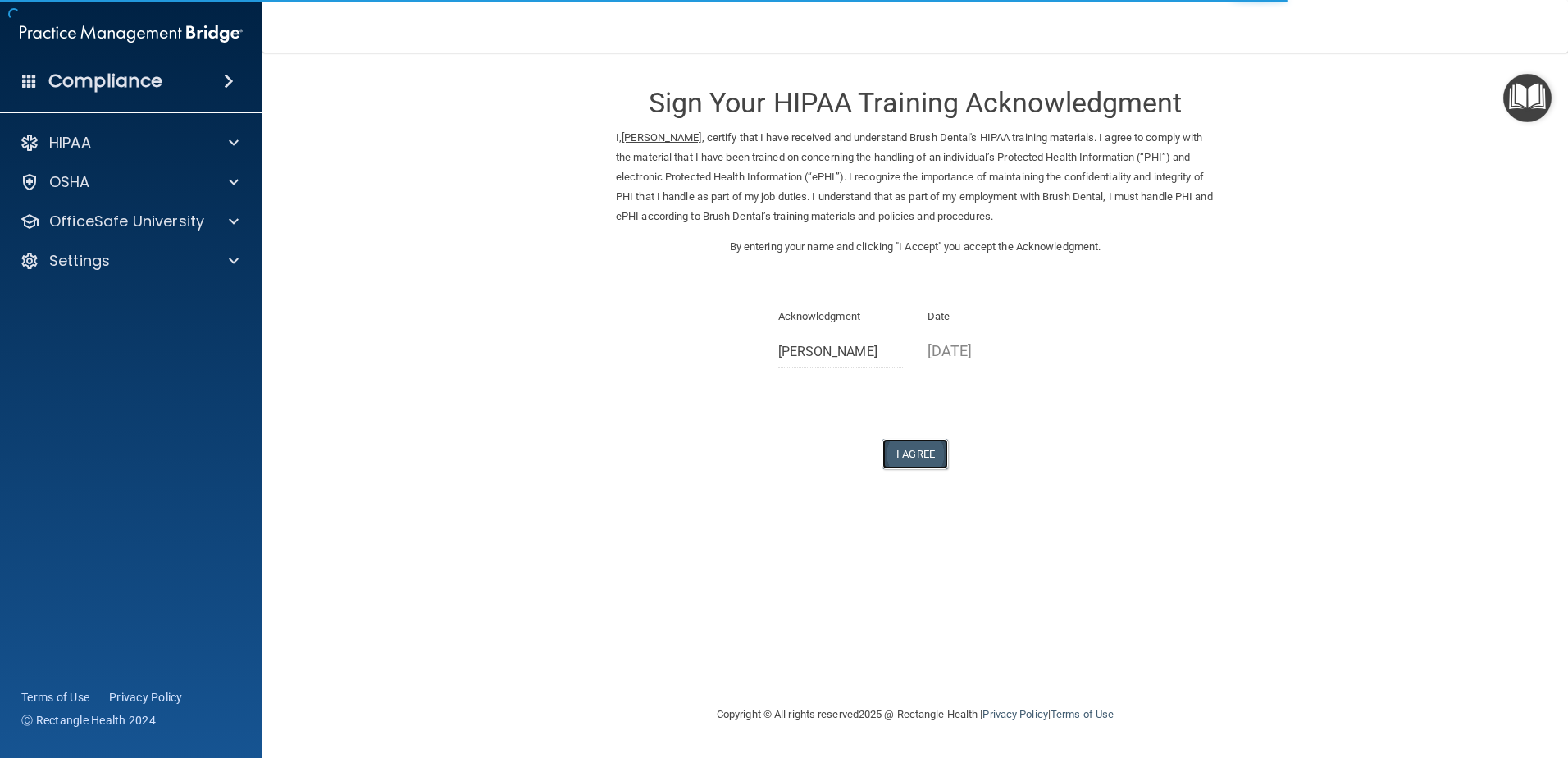
click at [908, 449] on button "I Agree" at bounding box center [915, 454] width 65 height 30
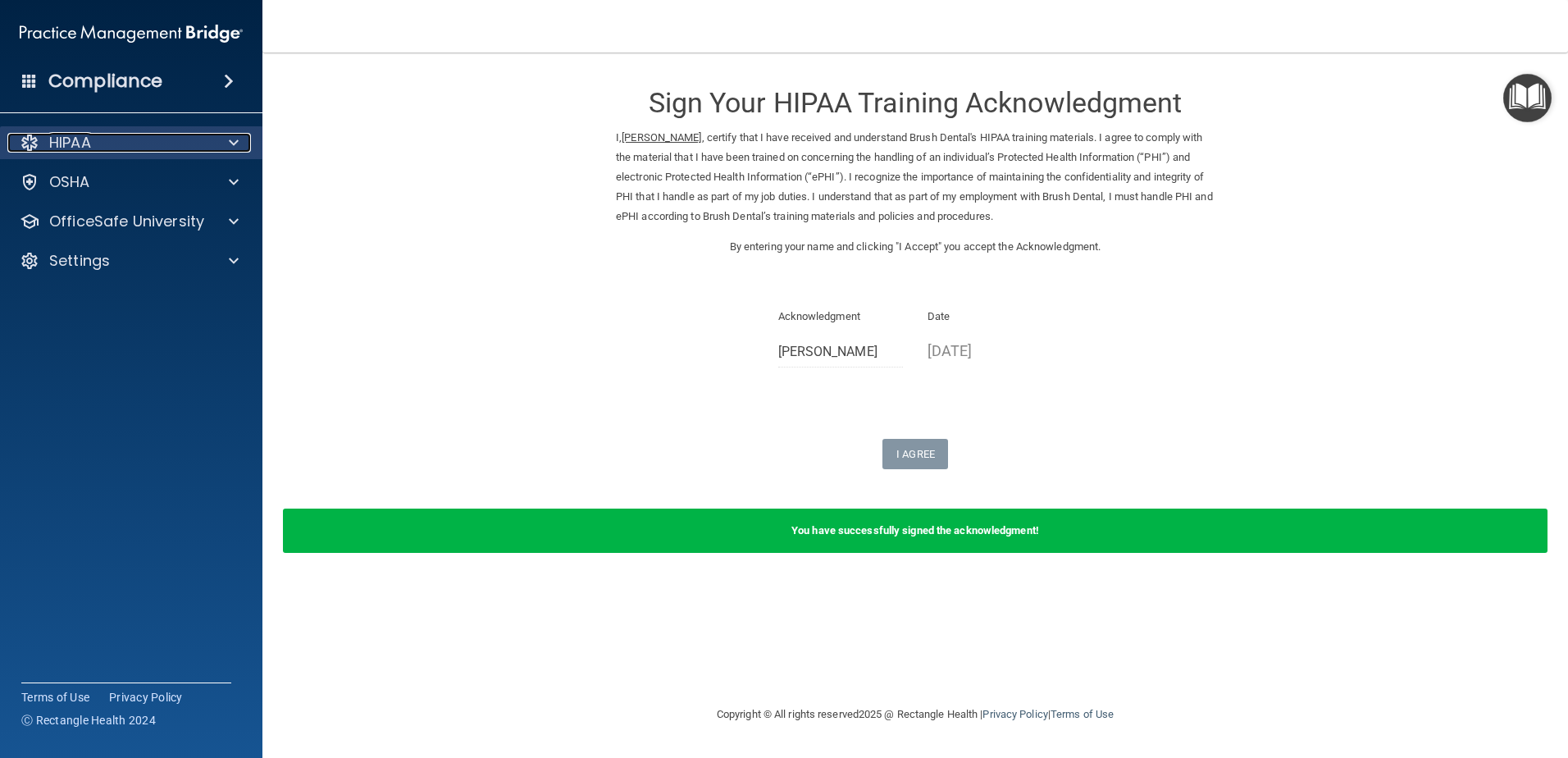
click at [213, 146] on div at bounding box center [231, 143] width 41 height 20
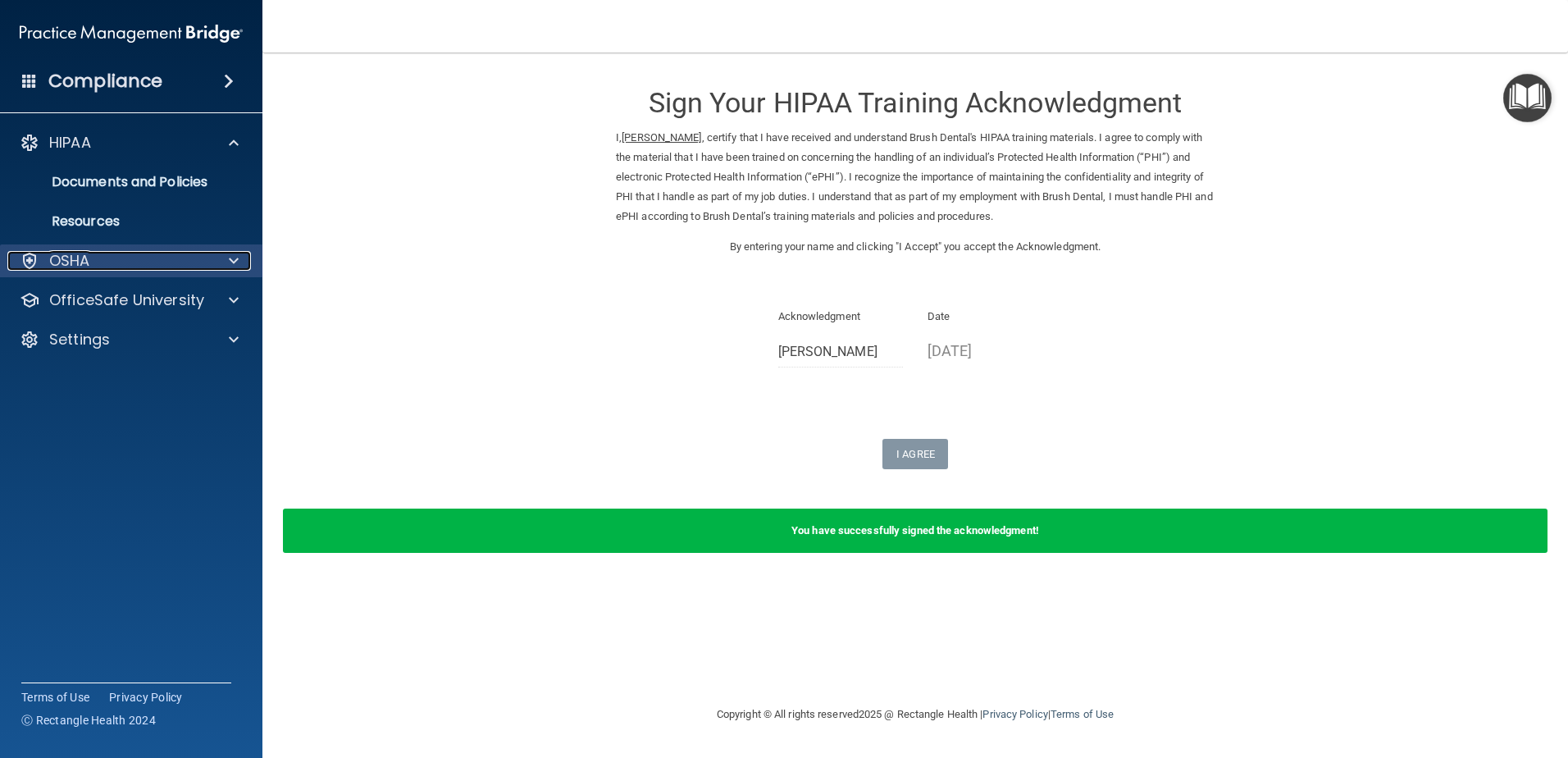
click at [189, 266] on div "OSHA" at bounding box center [109, 261] width 204 height 20
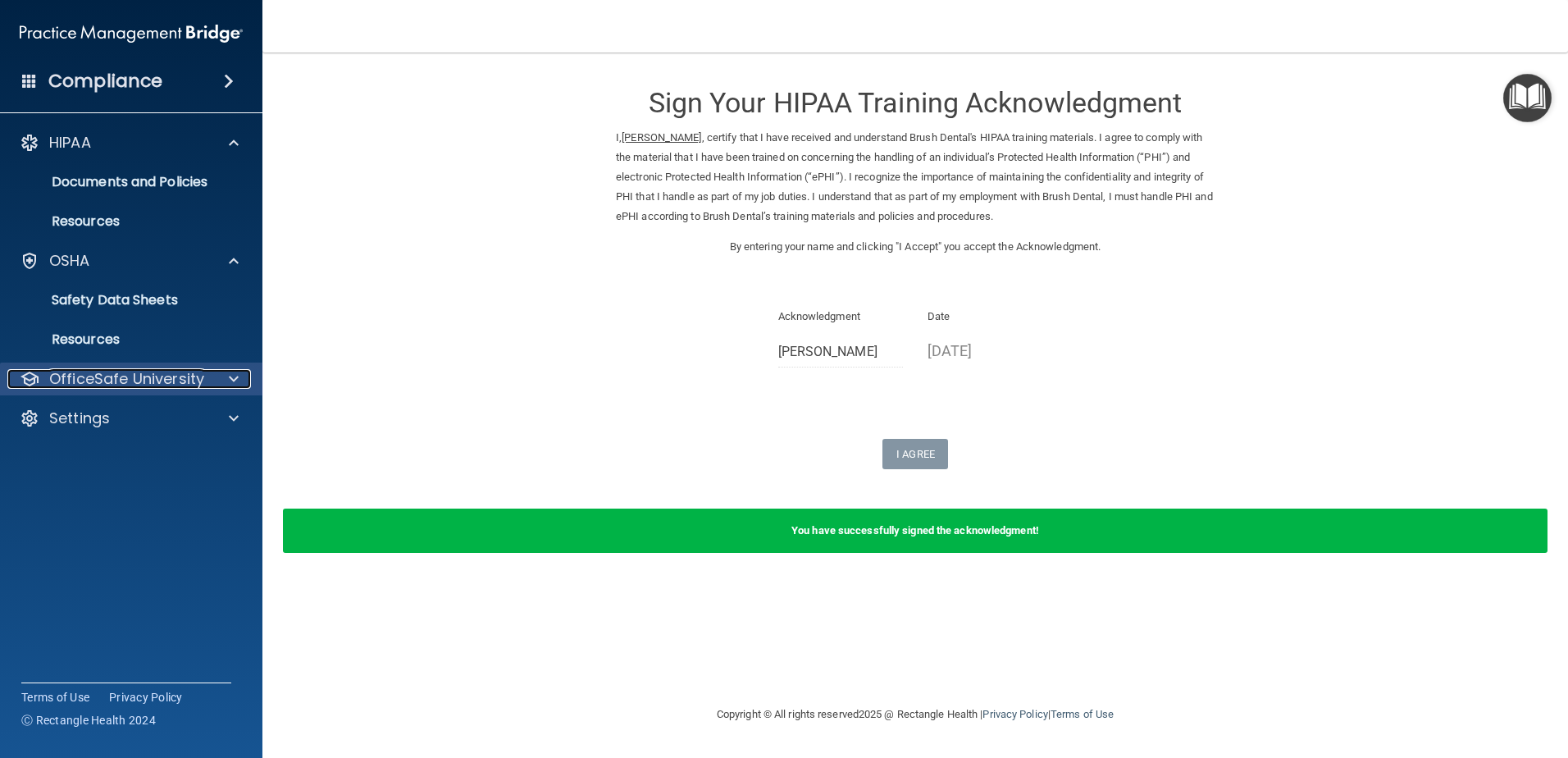
click at [178, 385] on p "OfficeSafe University" at bounding box center [127, 379] width 155 height 20
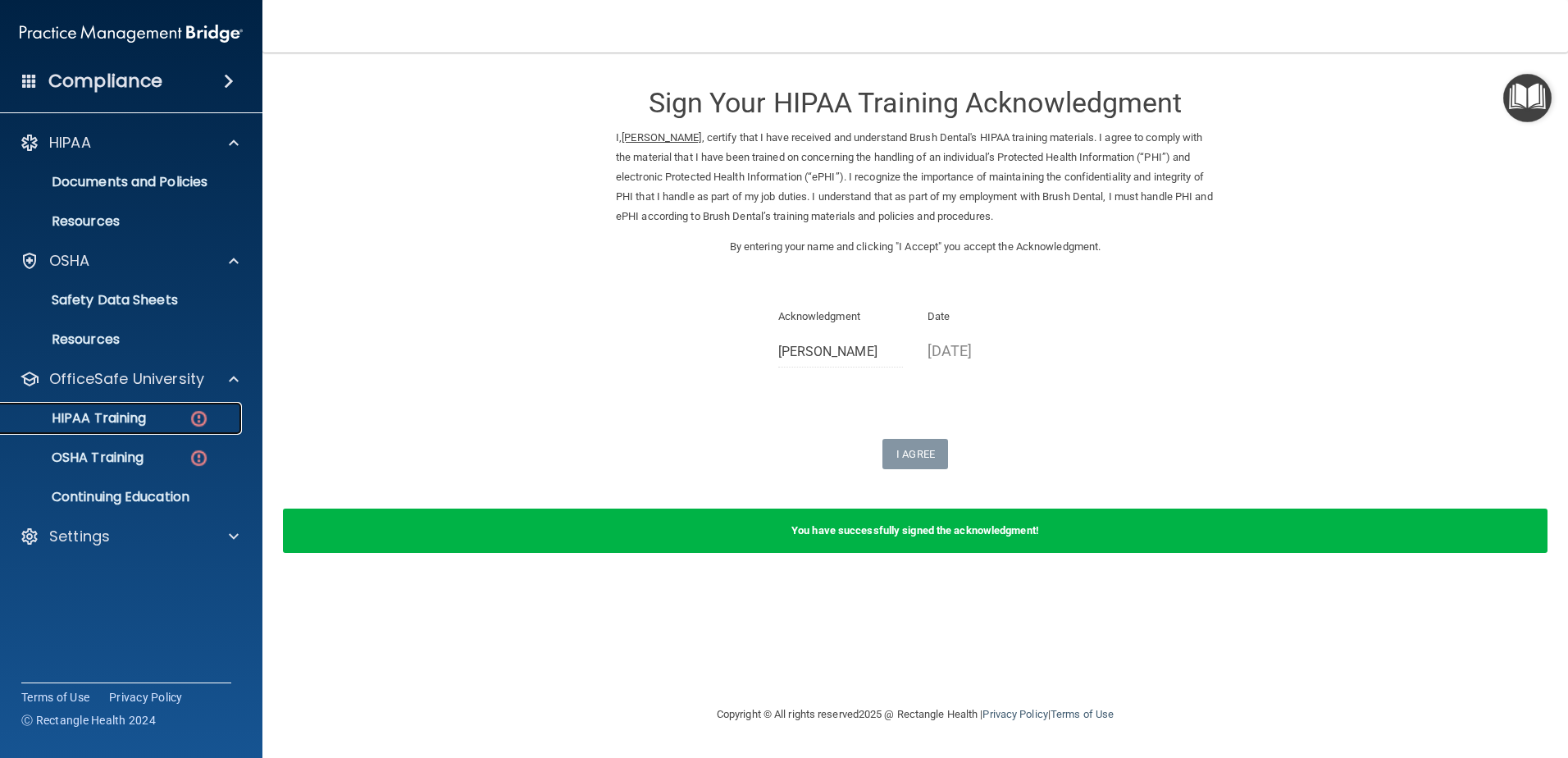
click at [181, 422] on div "HIPAA Training" at bounding box center [122, 418] width 224 height 16
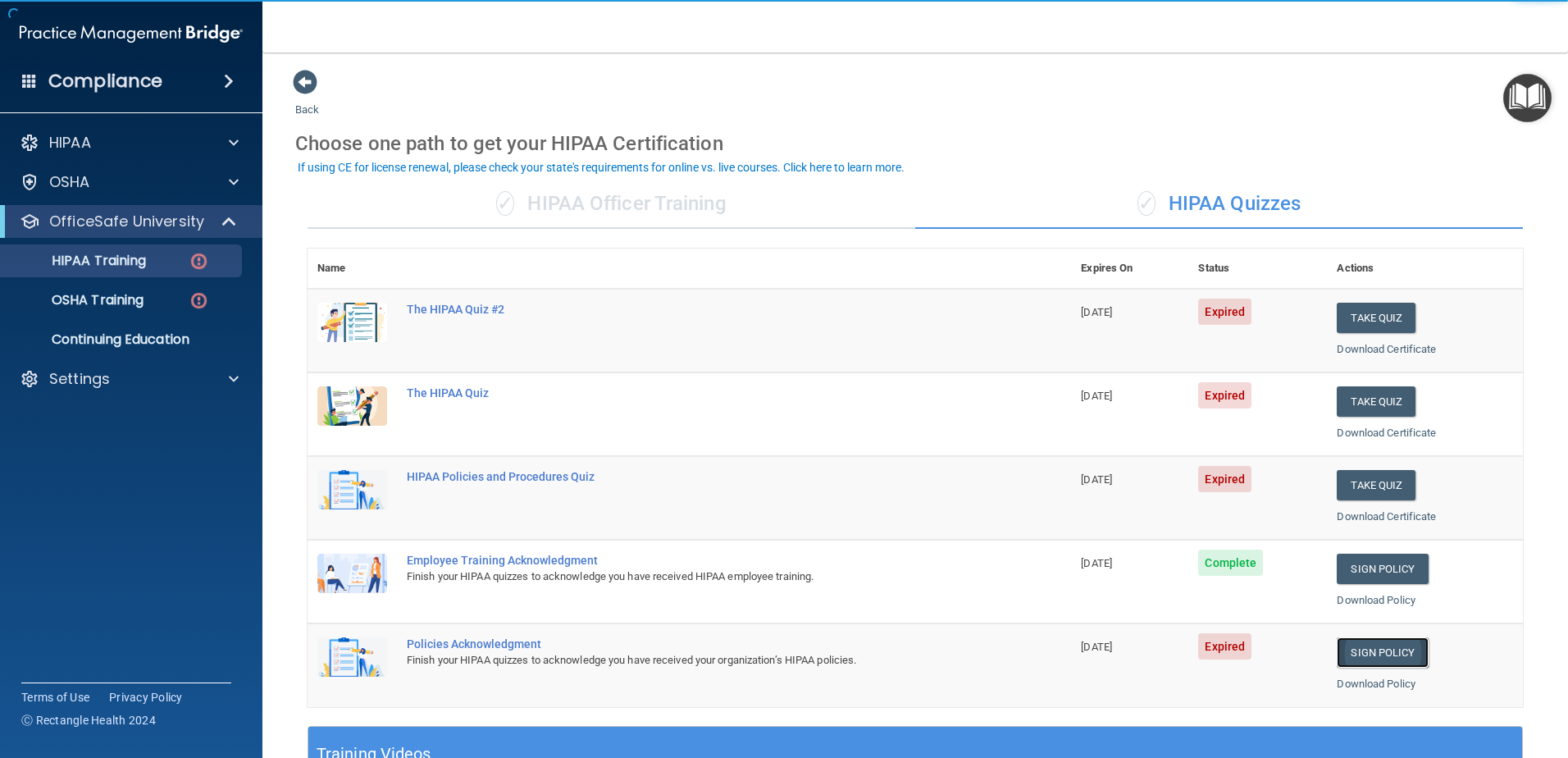
click at [1377, 648] on link "Sign Policy" at bounding box center [1382, 653] width 91 height 30
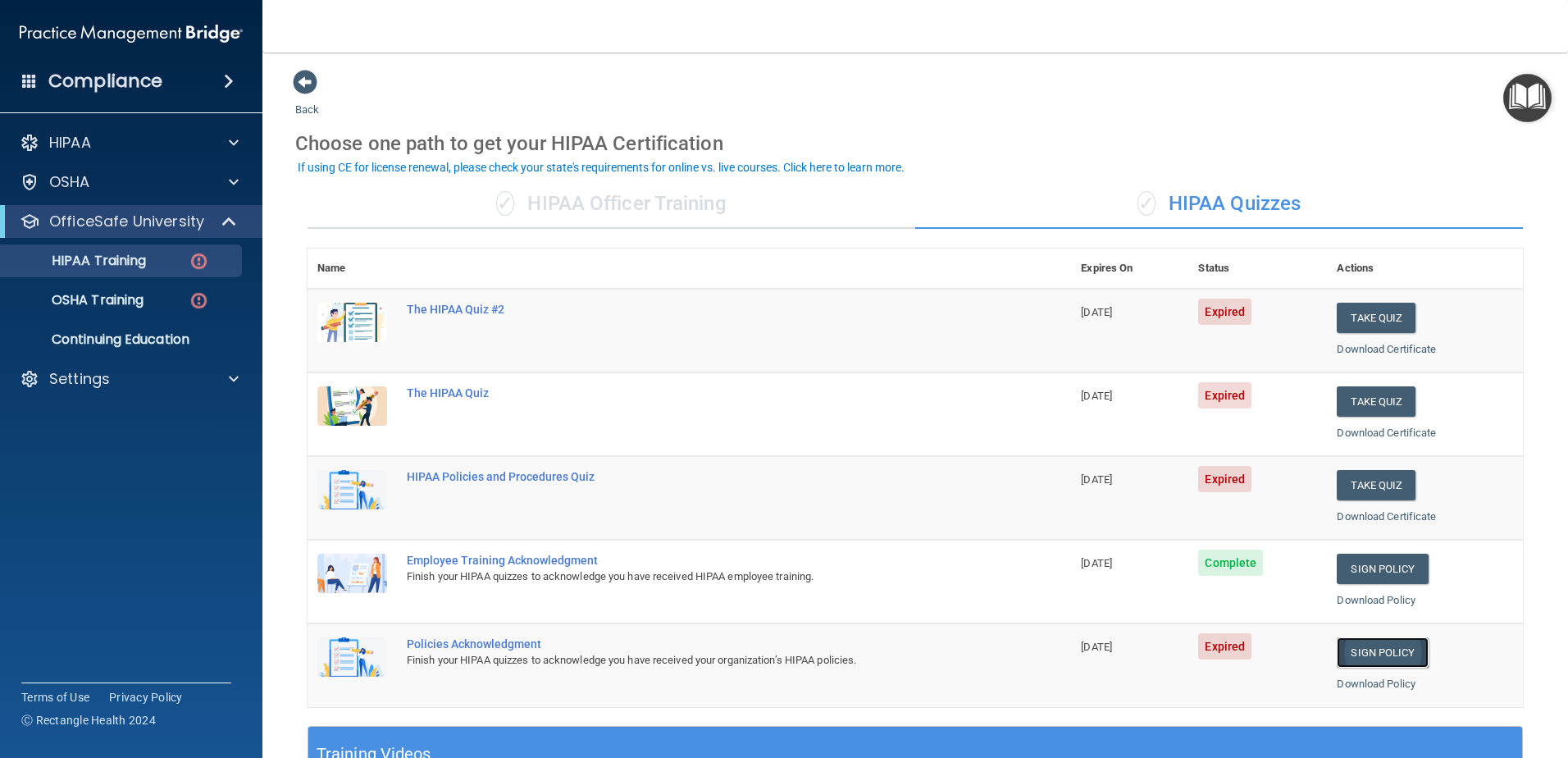
click at [1355, 659] on link "Sign Policy" at bounding box center [1382, 653] width 91 height 30
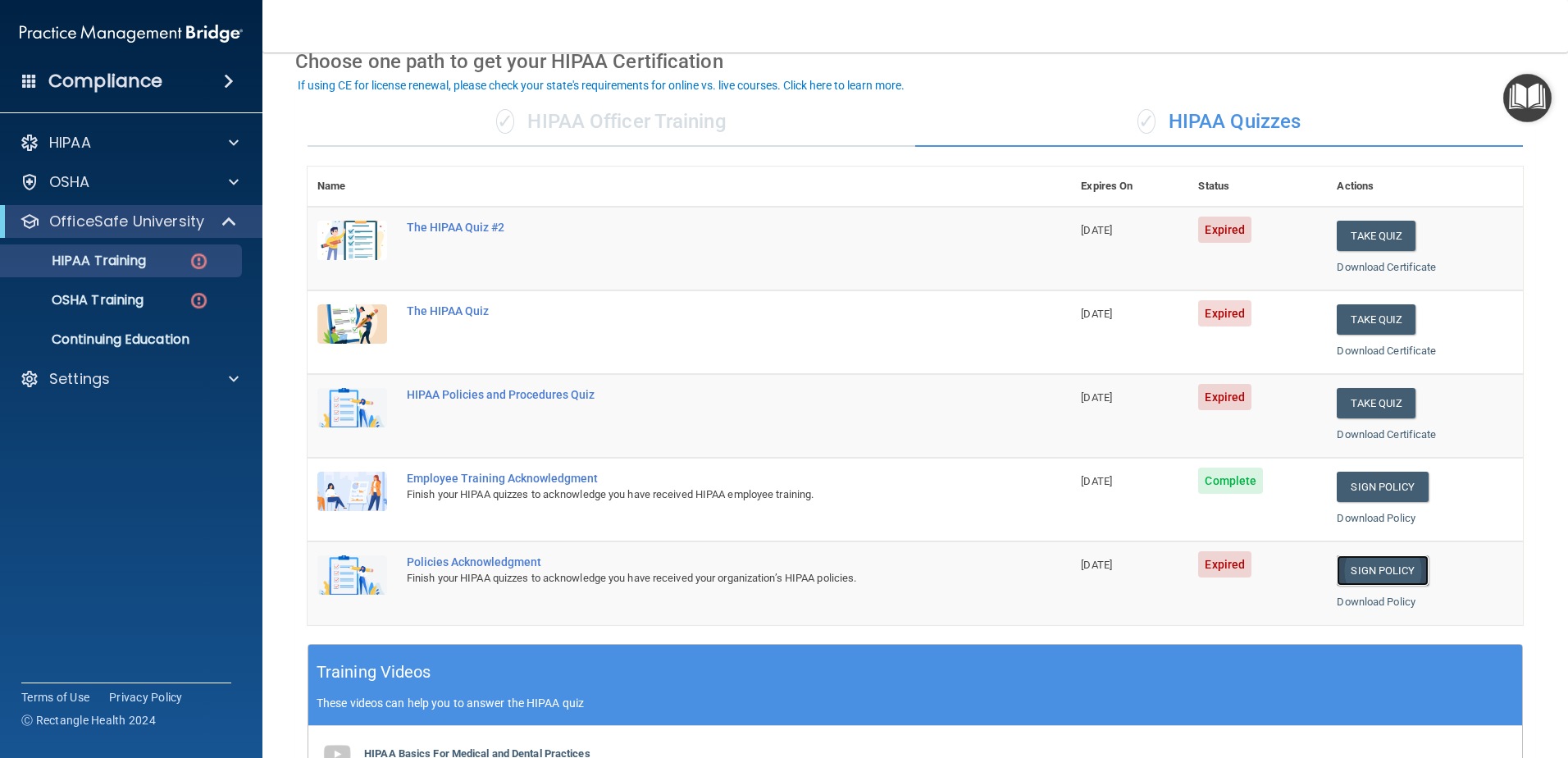
click at [1379, 563] on link "Sign Policy" at bounding box center [1382, 571] width 91 height 30
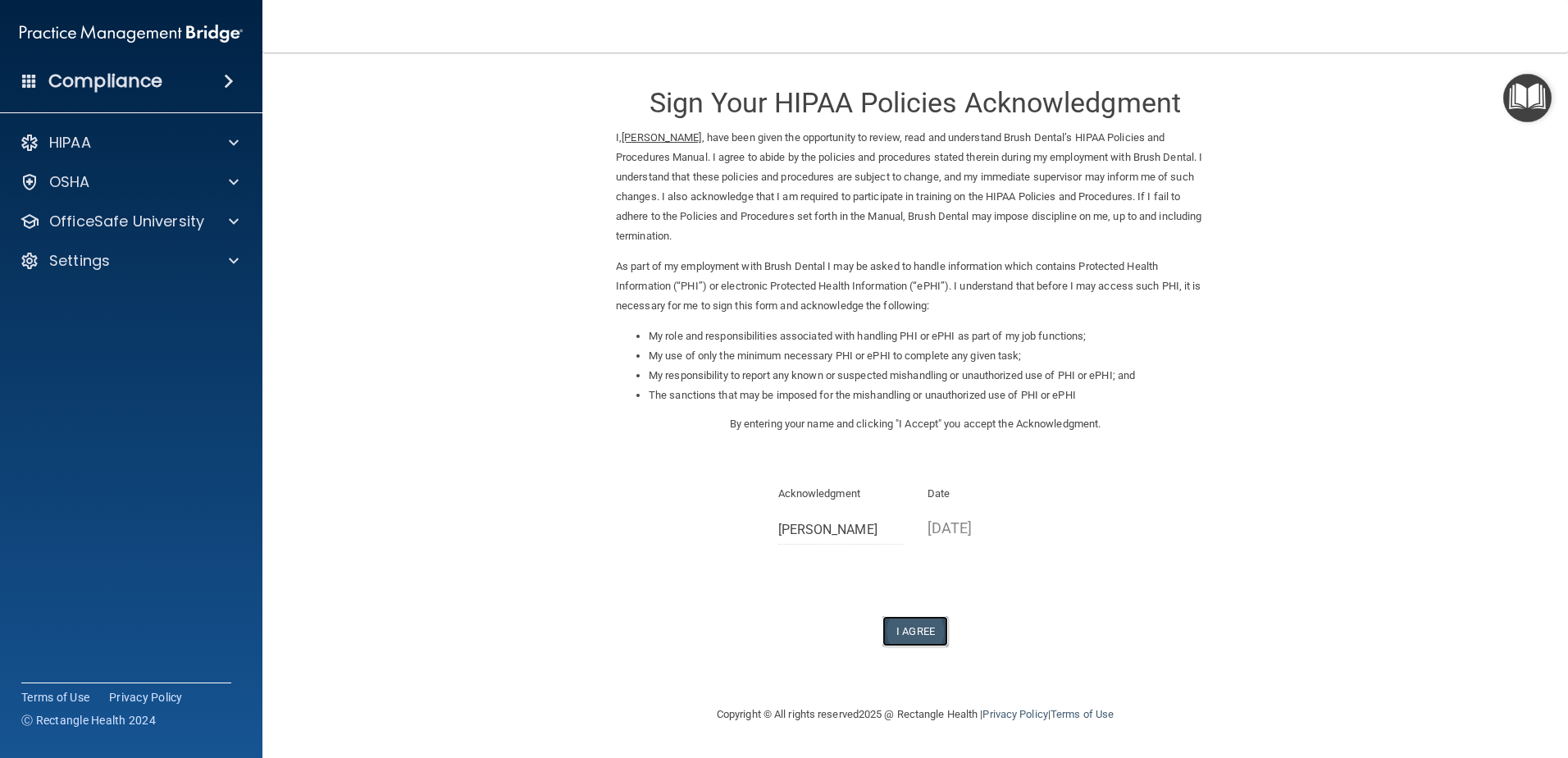
click at [918, 627] on button "I Agree" at bounding box center [915, 631] width 65 height 30
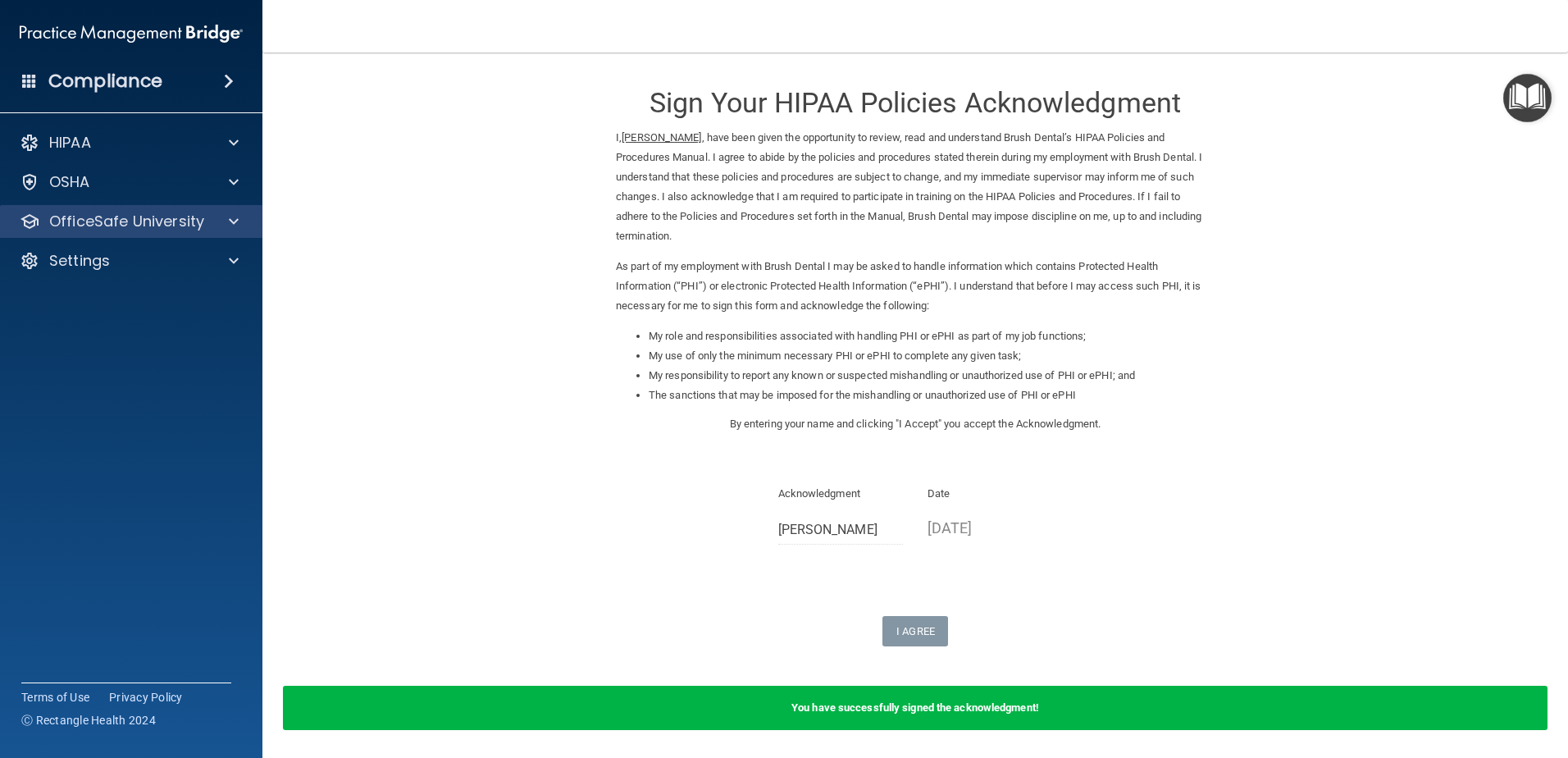
click at [245, 211] on div "OfficeSafe University" at bounding box center [131, 222] width 264 height 33
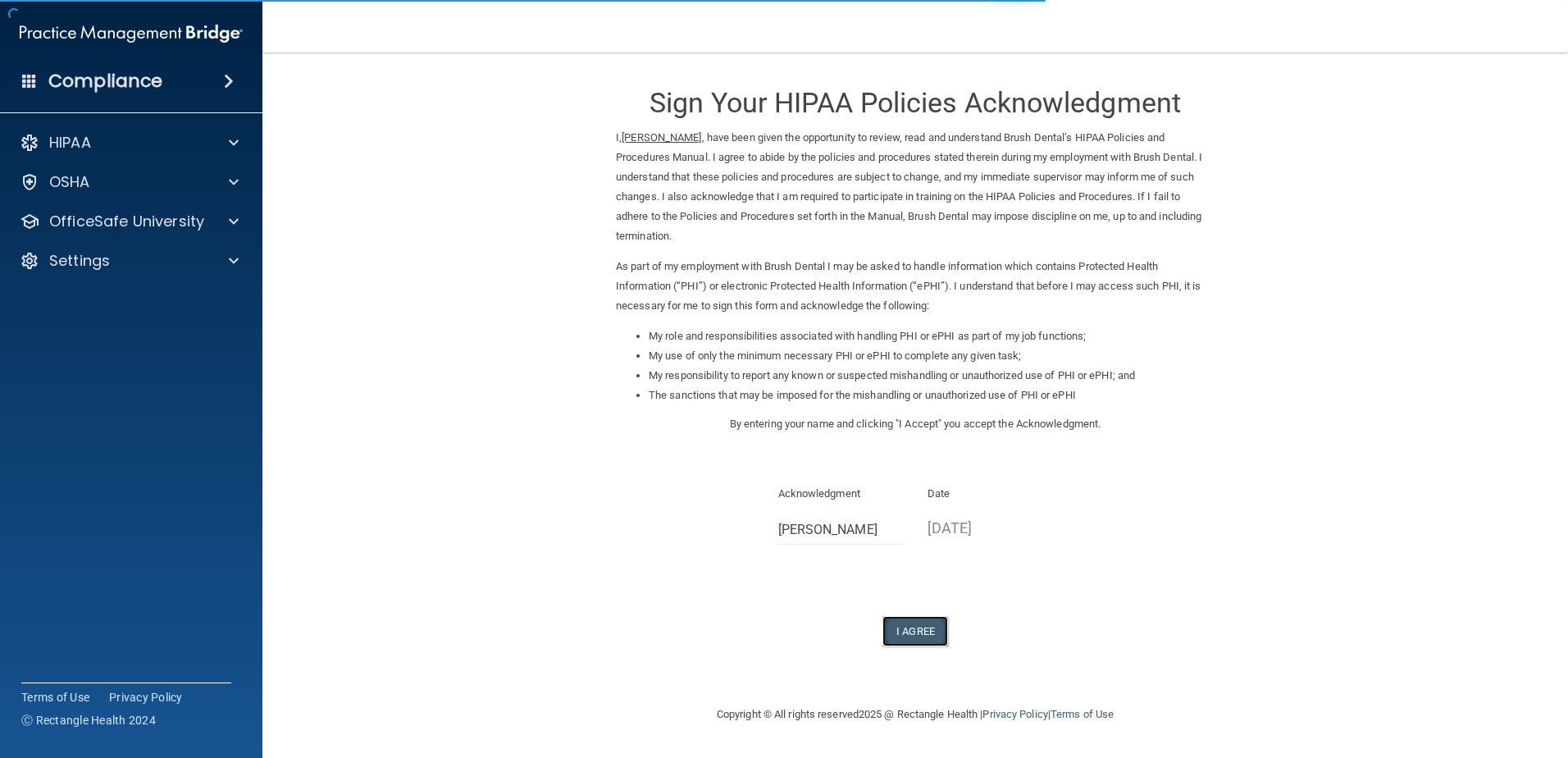
click at [886, 630] on button "I Agree" at bounding box center [915, 631] width 65 height 30
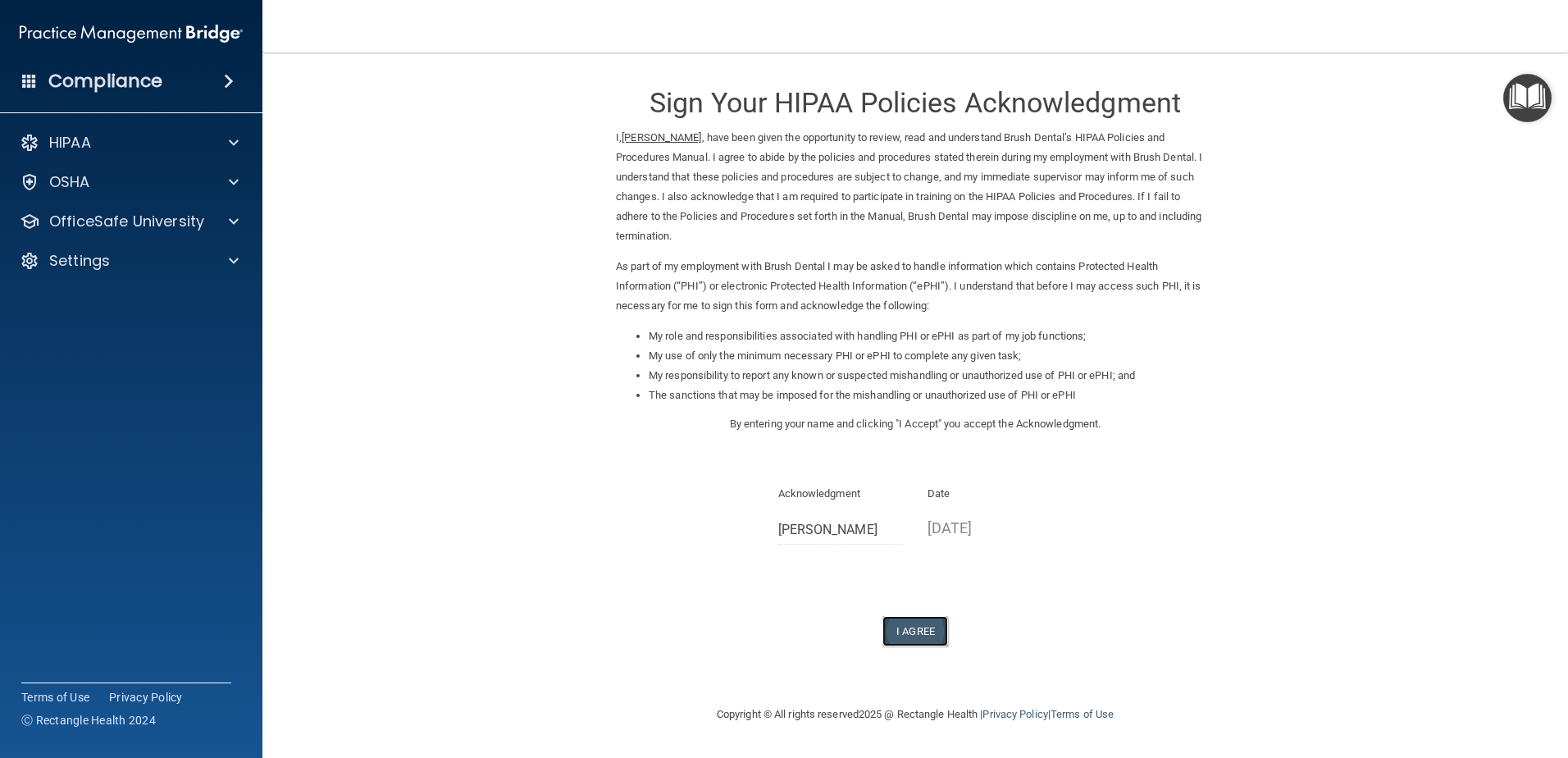
click at [910, 626] on button "I Agree" at bounding box center [915, 631] width 65 height 30
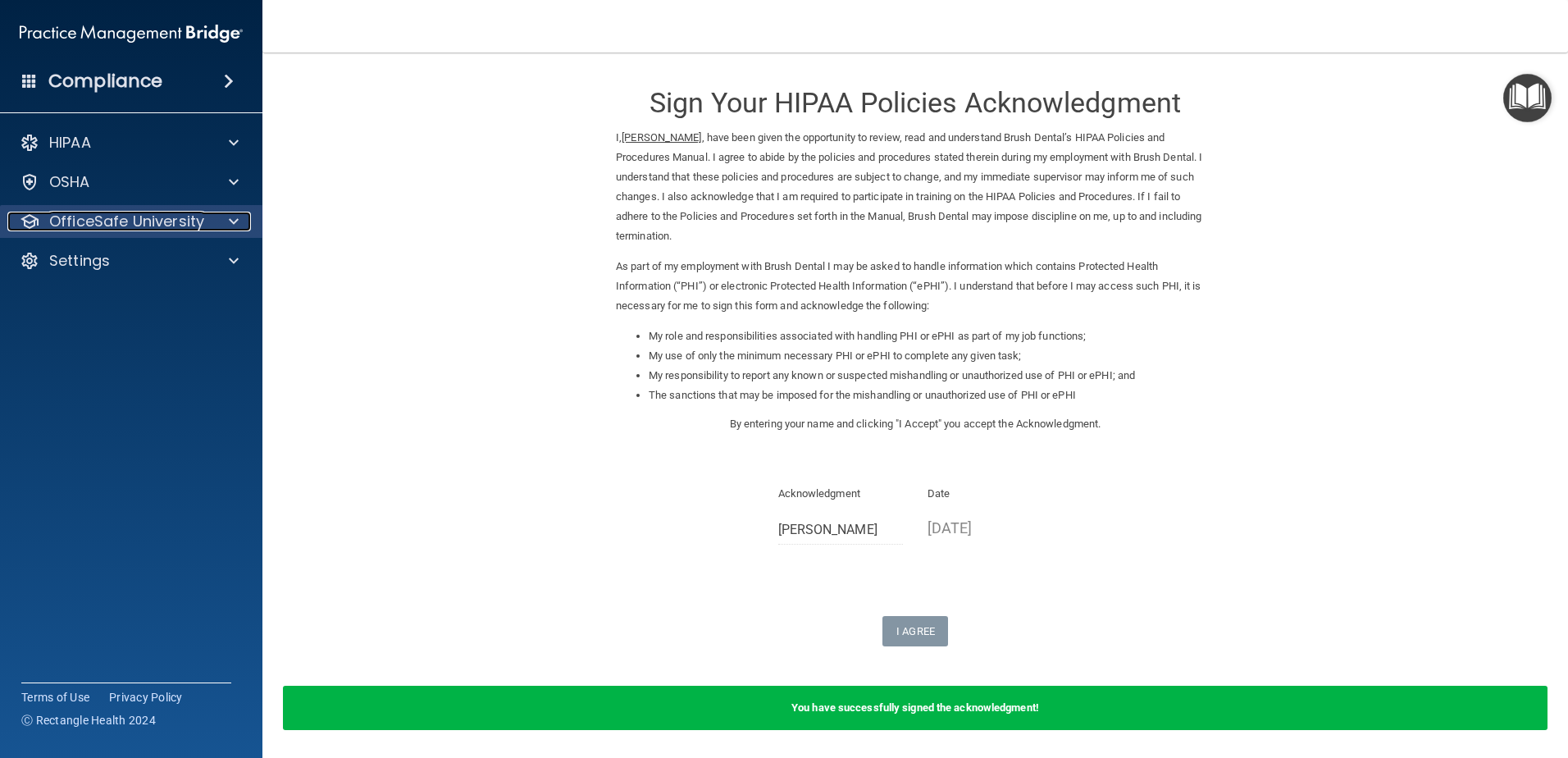
click at [228, 227] on div at bounding box center [231, 222] width 41 height 20
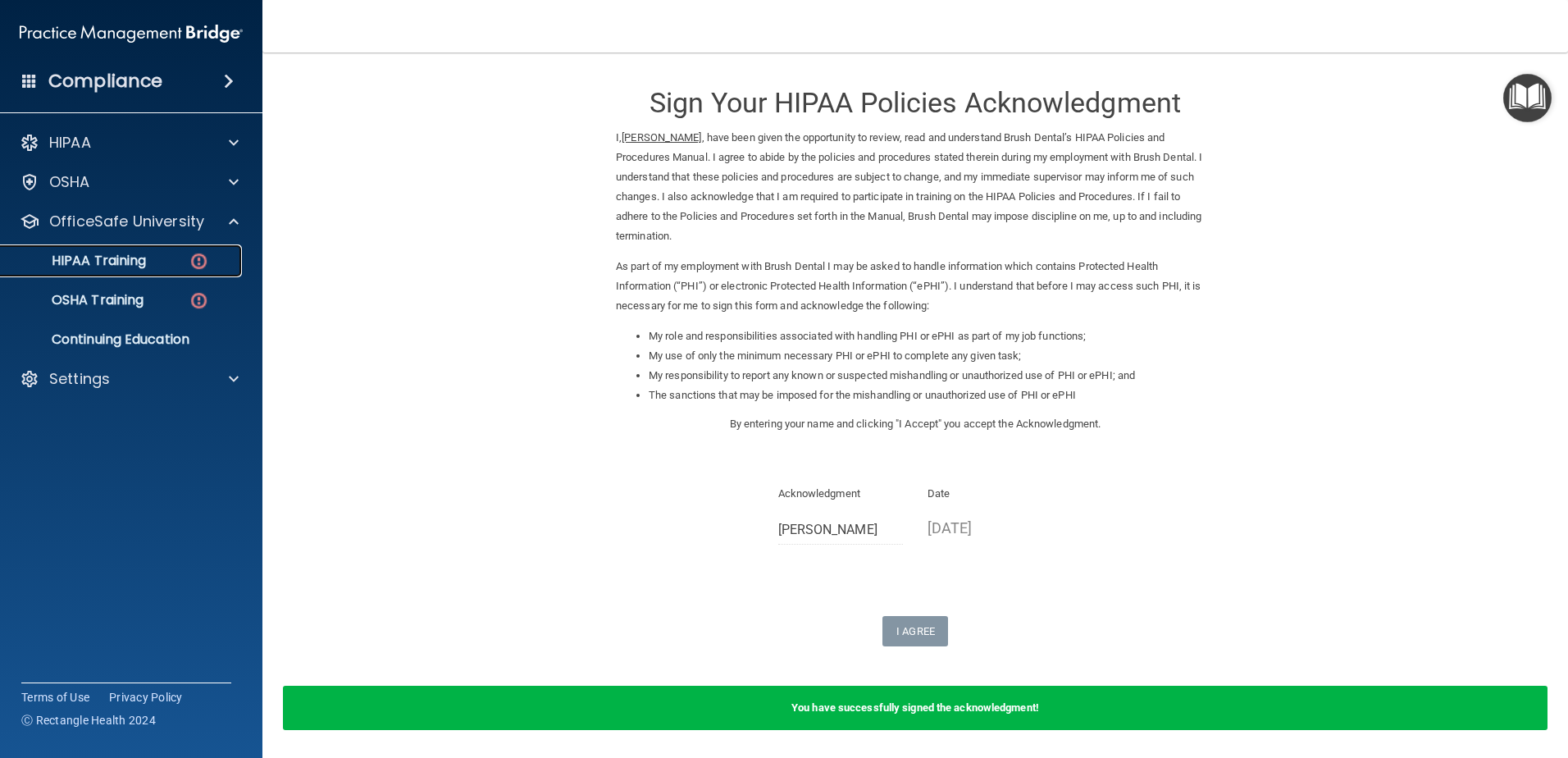
click at [223, 260] on div "HIPAA Training" at bounding box center [122, 261] width 224 height 16
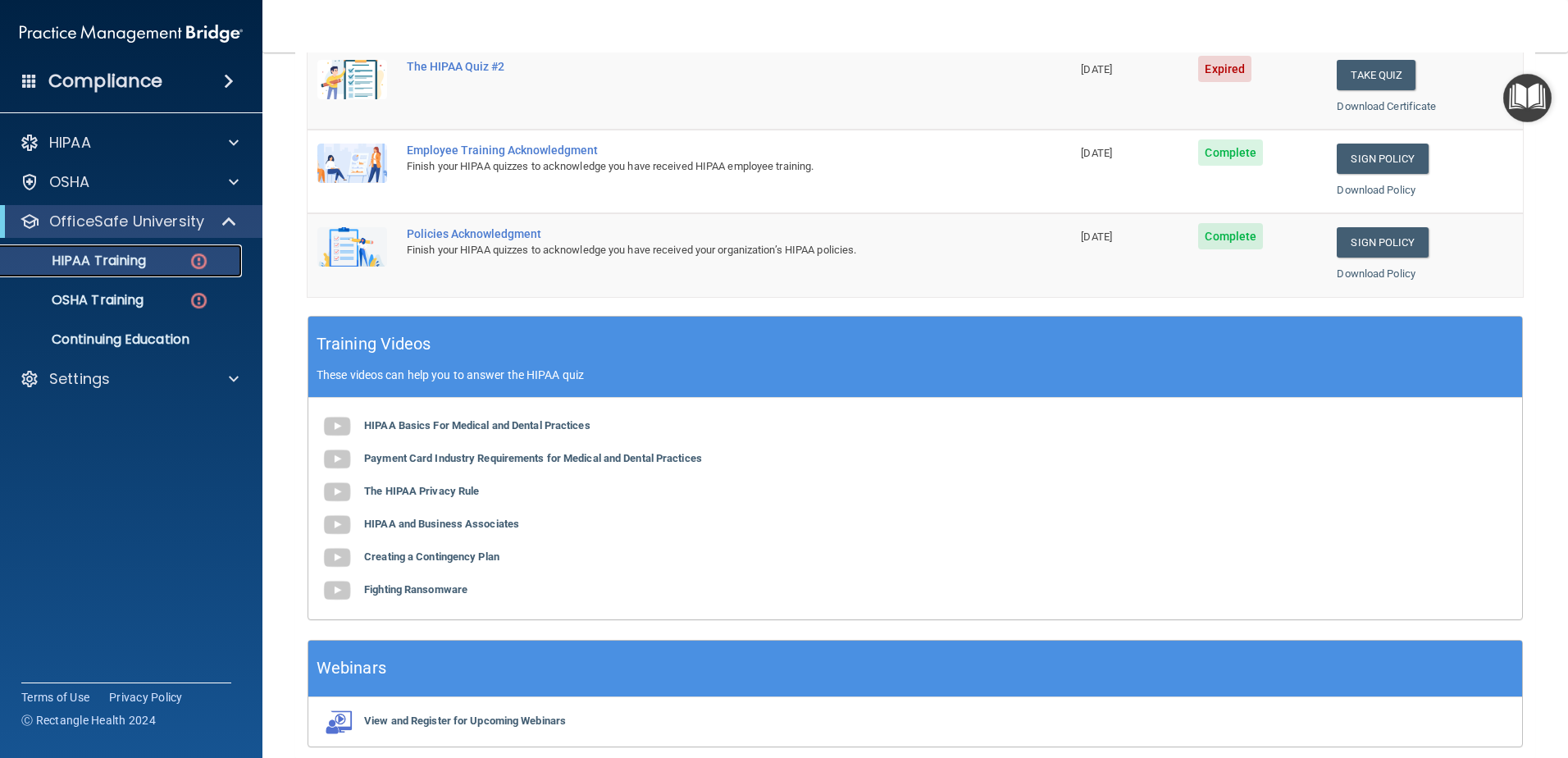
scroll to position [477, 0]
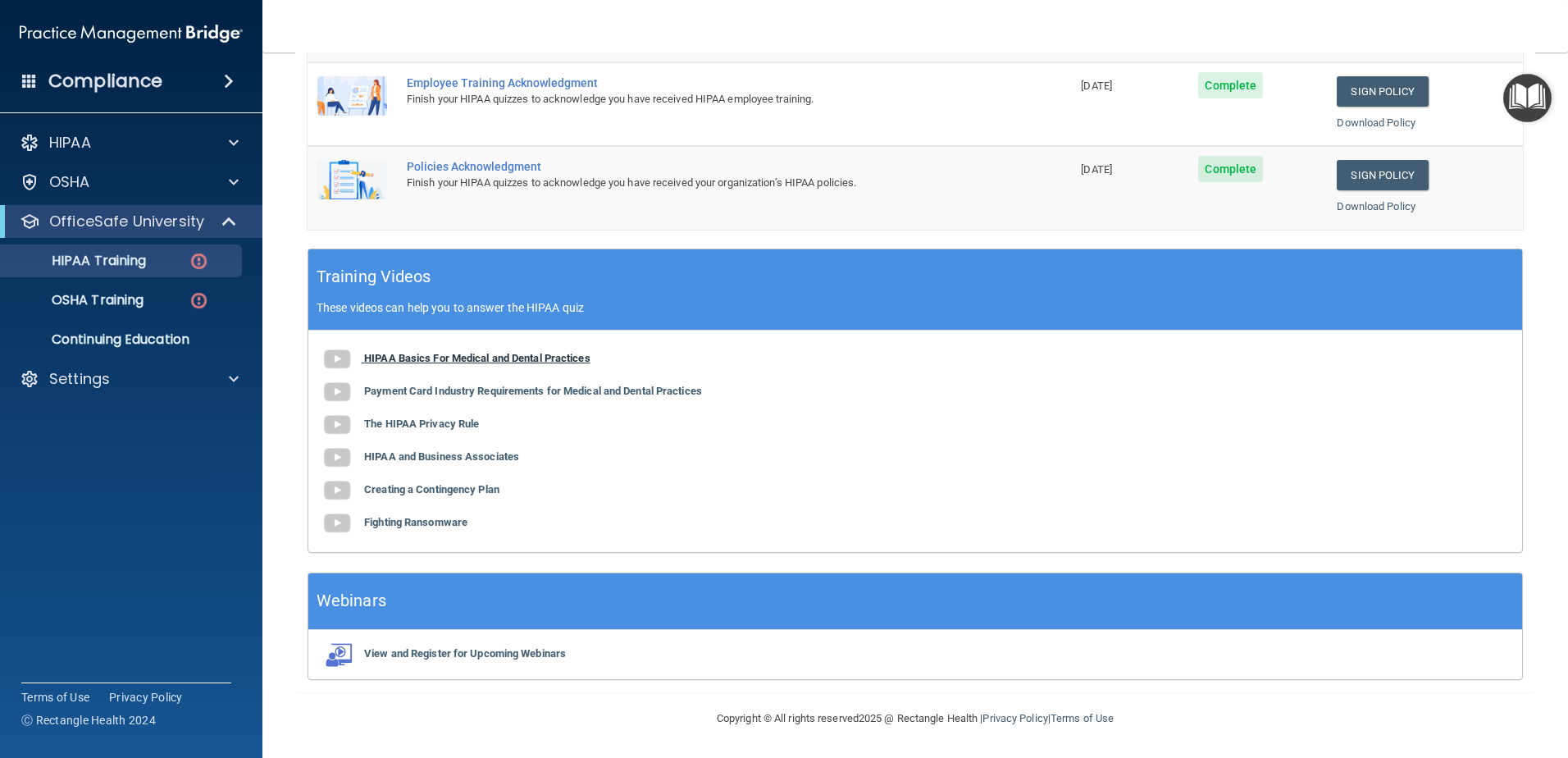
click at [456, 357] on b "HIPAA Basics For Medical and Dental Practices" at bounding box center [477, 358] width 226 height 13
